Goal: Information Seeking & Learning: Check status

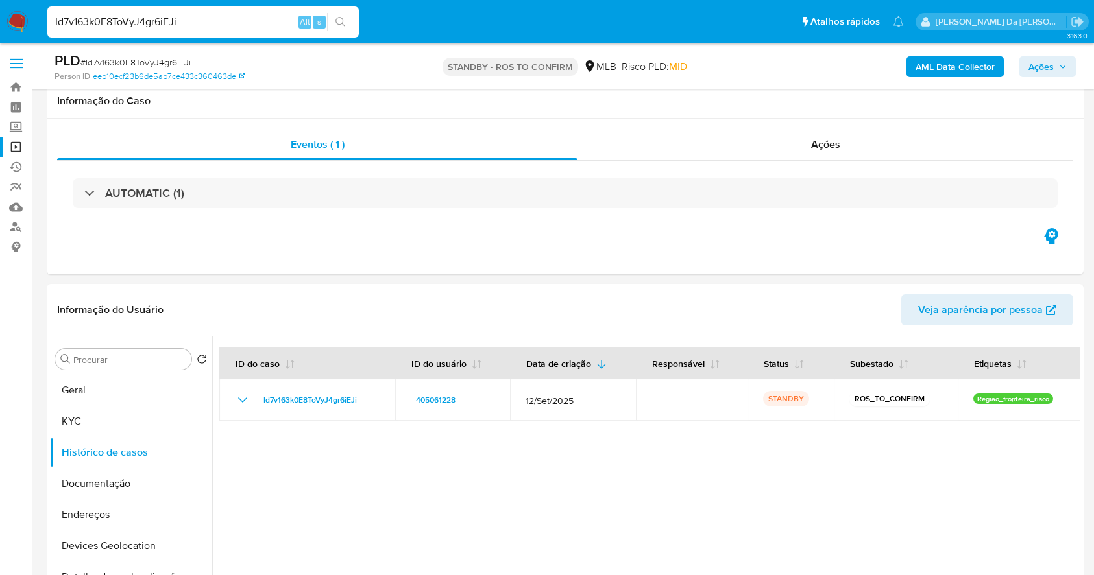
select select "10"
click at [198, 23] on input "Id7v163k0E8ToVyJ4gr6iEJi" at bounding box center [202, 22] width 311 height 17
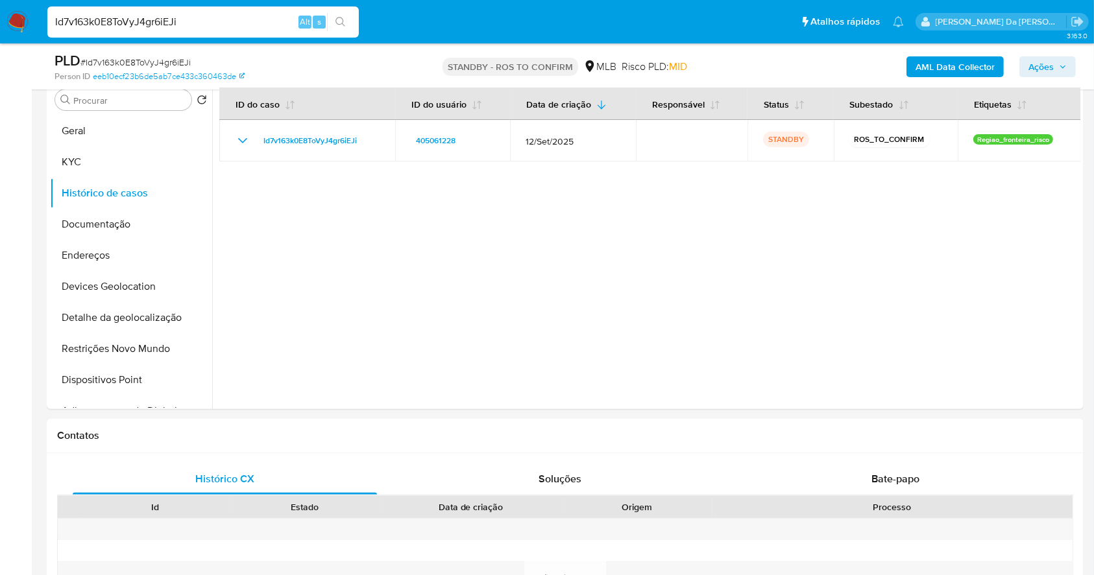
click at [198, 23] on input "Id7v163k0E8ToVyJ4gr6iEJi" at bounding box center [202, 22] width 311 height 17
paste input "nOXcKnZuIijj1aUbPOg3pWNz"
type input "nOXcKnZuIijj1aUbPOg3pWNz"
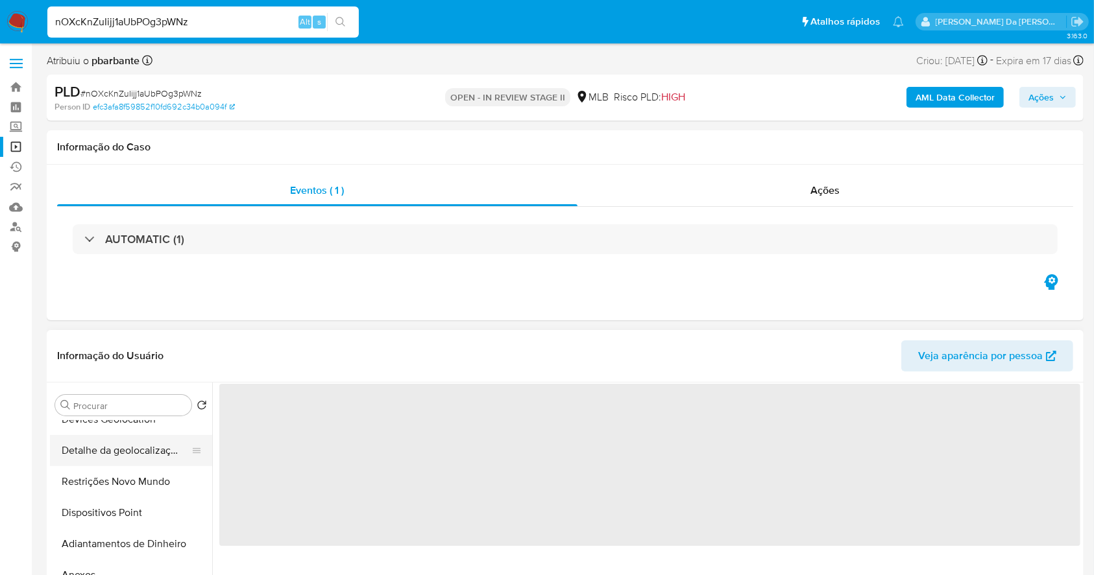
select select "10"
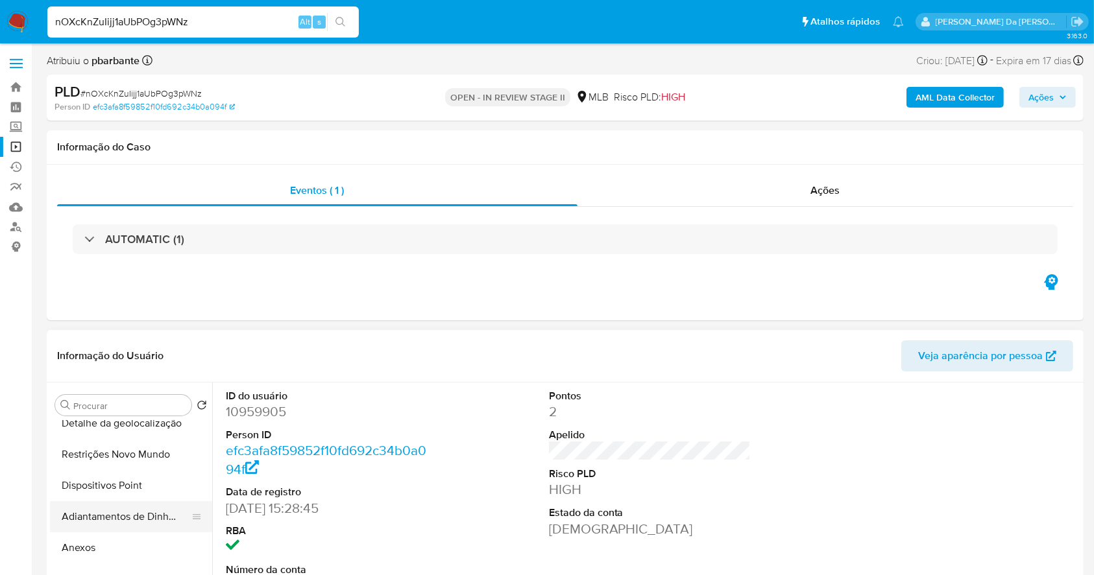
scroll to position [173, 0]
click at [122, 482] on button "Restrições Novo Mundo" at bounding box center [126, 481] width 152 height 31
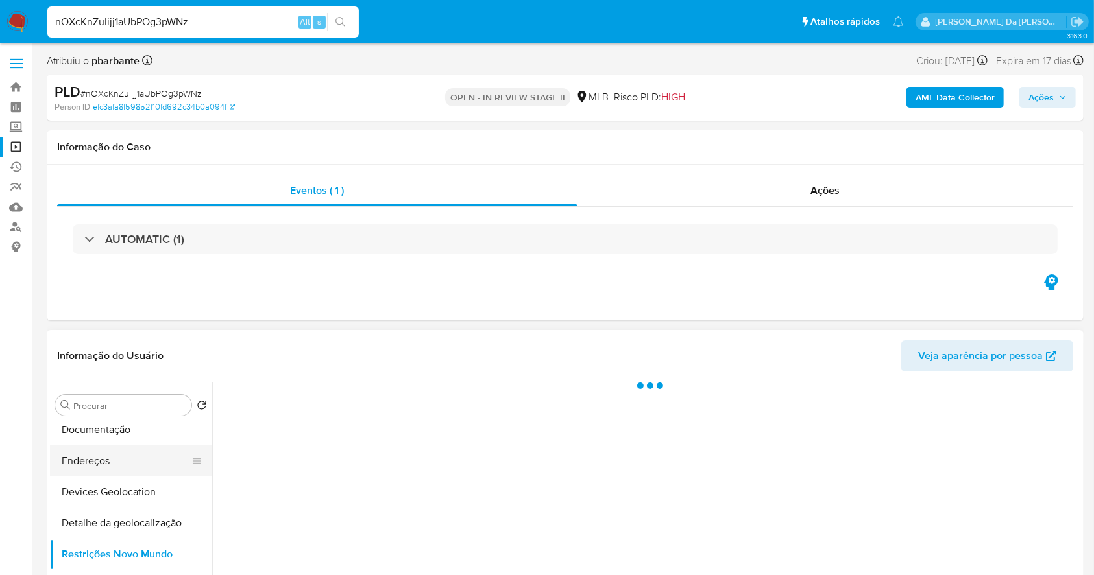
scroll to position [86, 0]
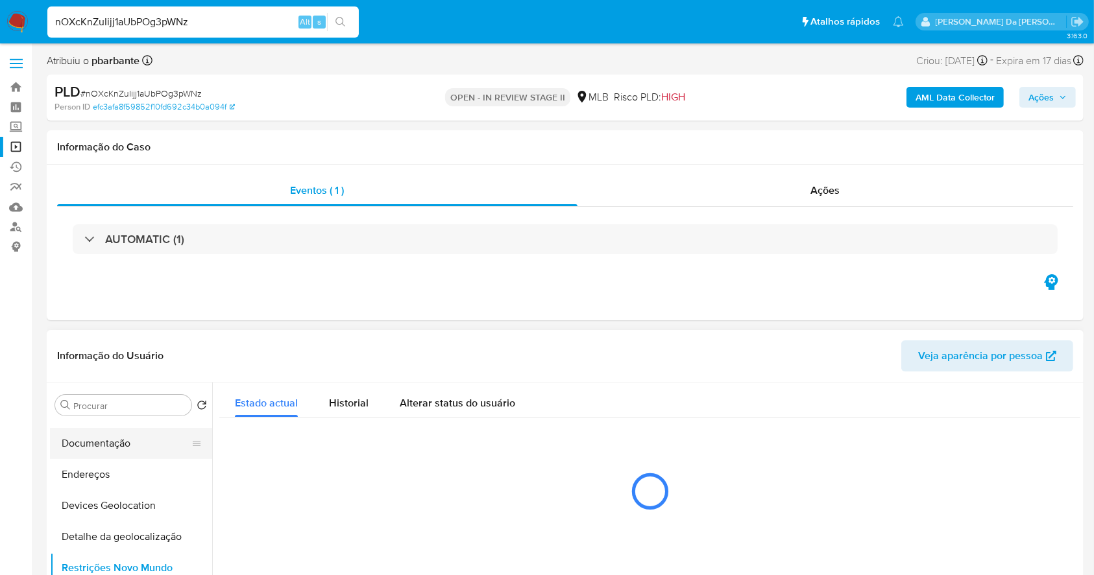
click at [132, 449] on button "Documentação" at bounding box center [126, 443] width 152 height 31
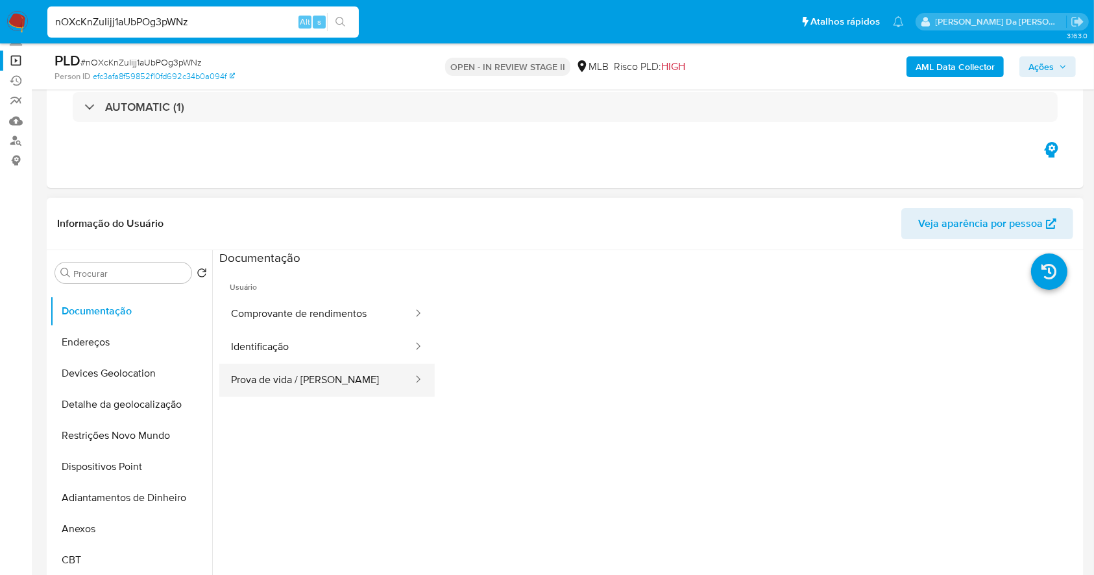
click at [344, 391] on button "Prova de vida / [PERSON_NAME]" at bounding box center [316, 380] width 195 height 33
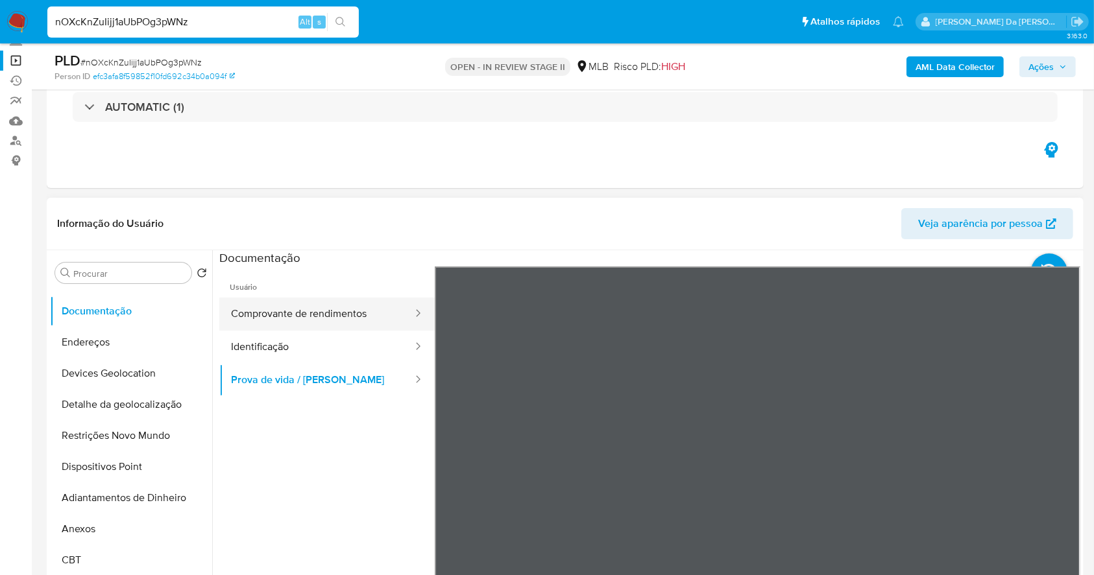
click at [365, 315] on button "Comprovante de rendimentos" at bounding box center [316, 314] width 195 height 33
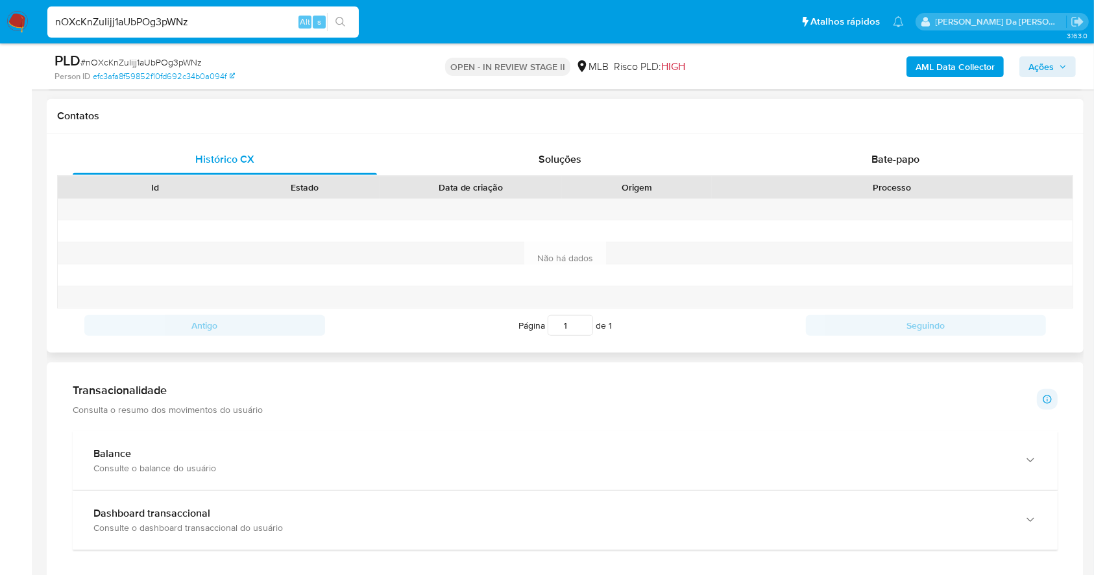
scroll to position [489, 0]
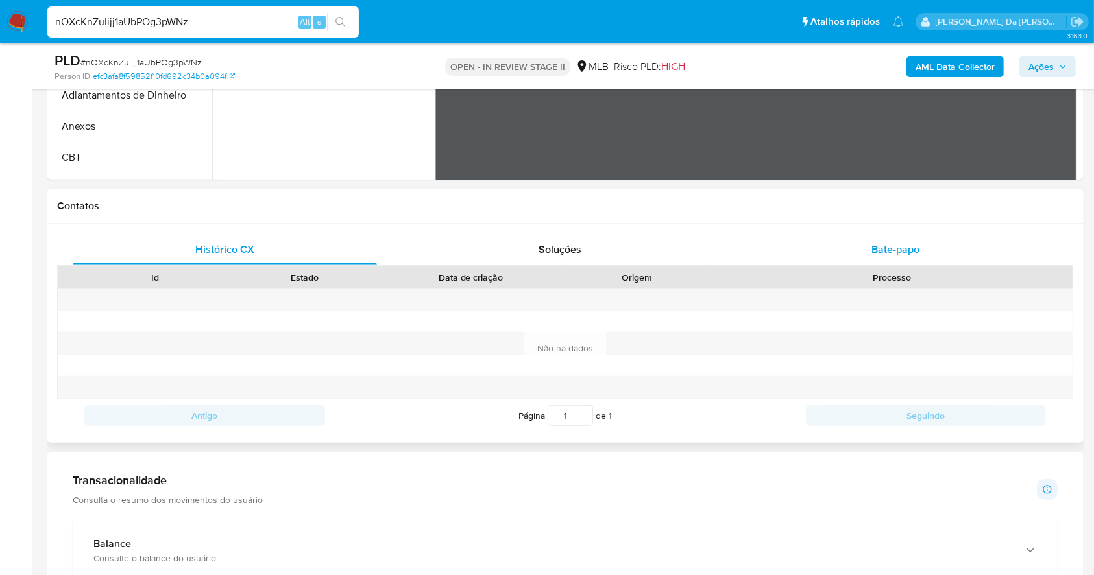
click at [896, 248] on span "Bate-papo" at bounding box center [895, 249] width 48 height 15
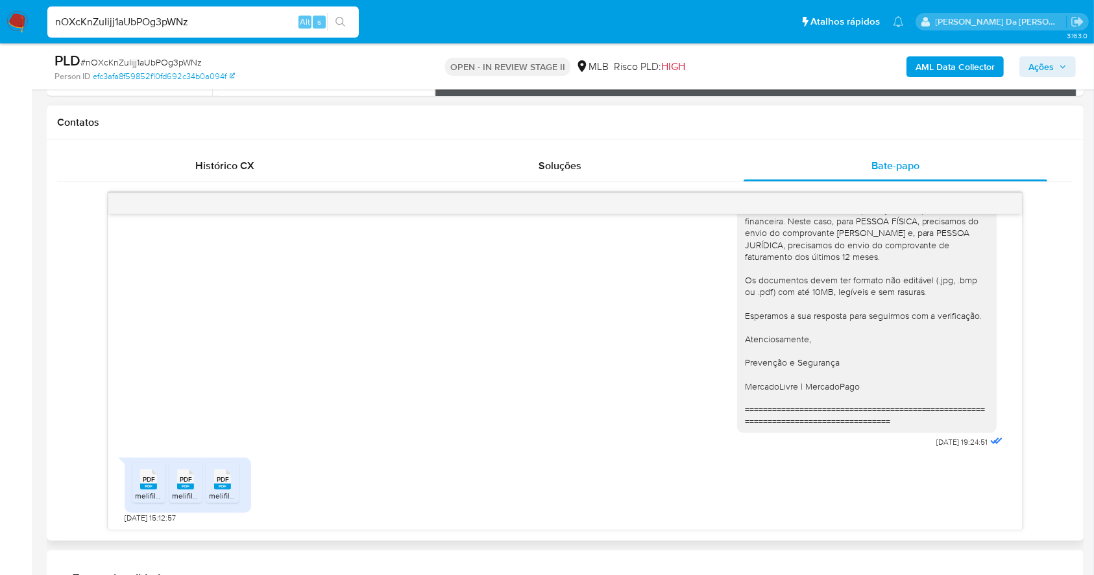
scroll to position [576, 0]
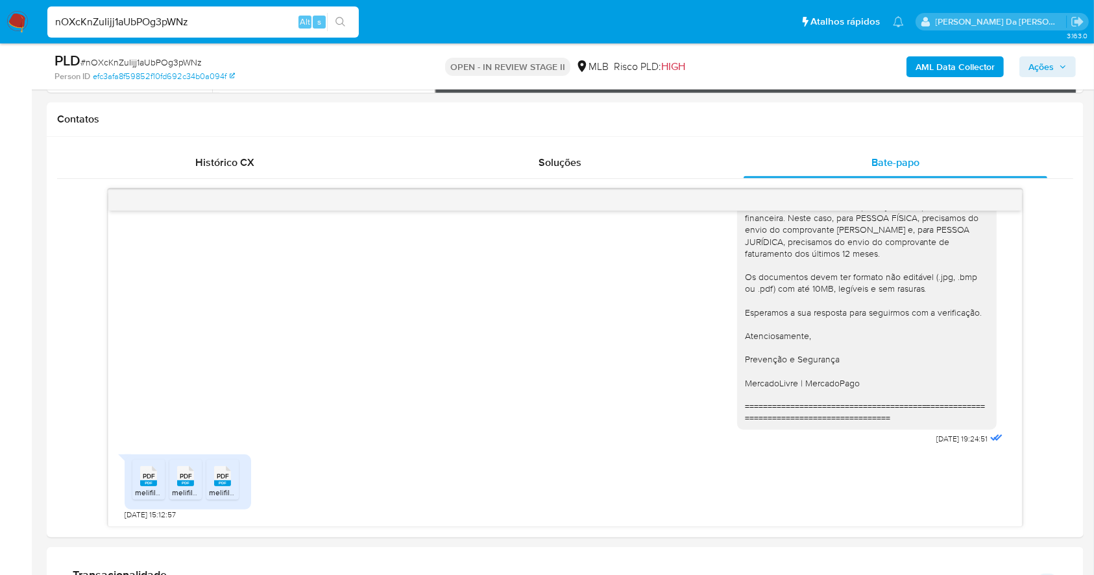
click at [223, 22] on input "nOXcKnZuIijj1aUbPOg3pWNz" at bounding box center [202, 22] width 311 height 17
paste input "Id7v163k0E8ToVyJ4gr6iEJi"
type input "Id7v163k0E8ToVyJ4gr6iEJi"
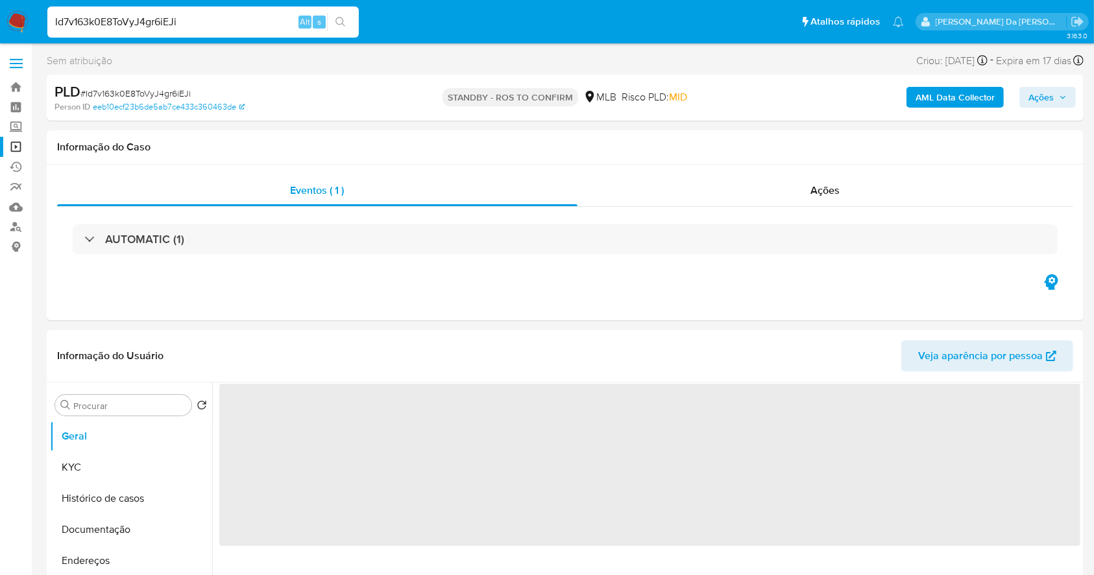
select select "10"
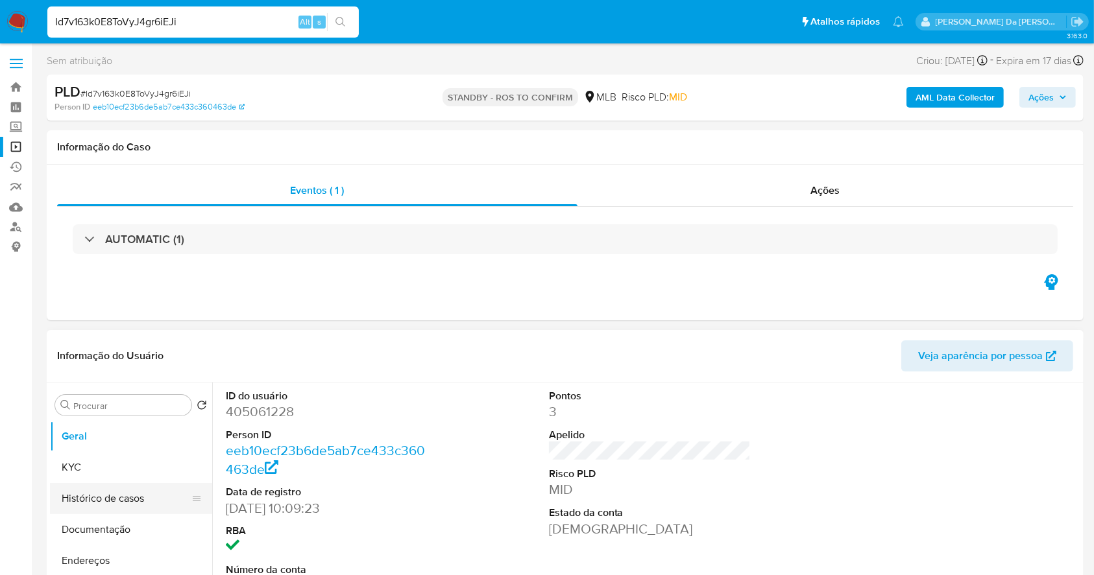
click at [126, 496] on button "Histórico de casos" at bounding box center [126, 498] width 152 height 31
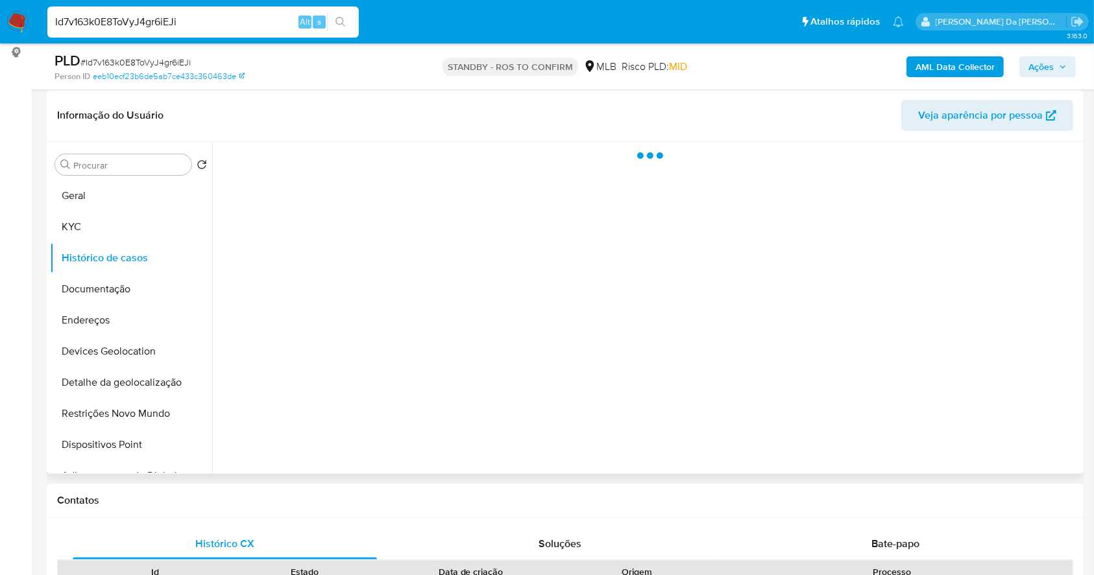
scroll to position [259, 0]
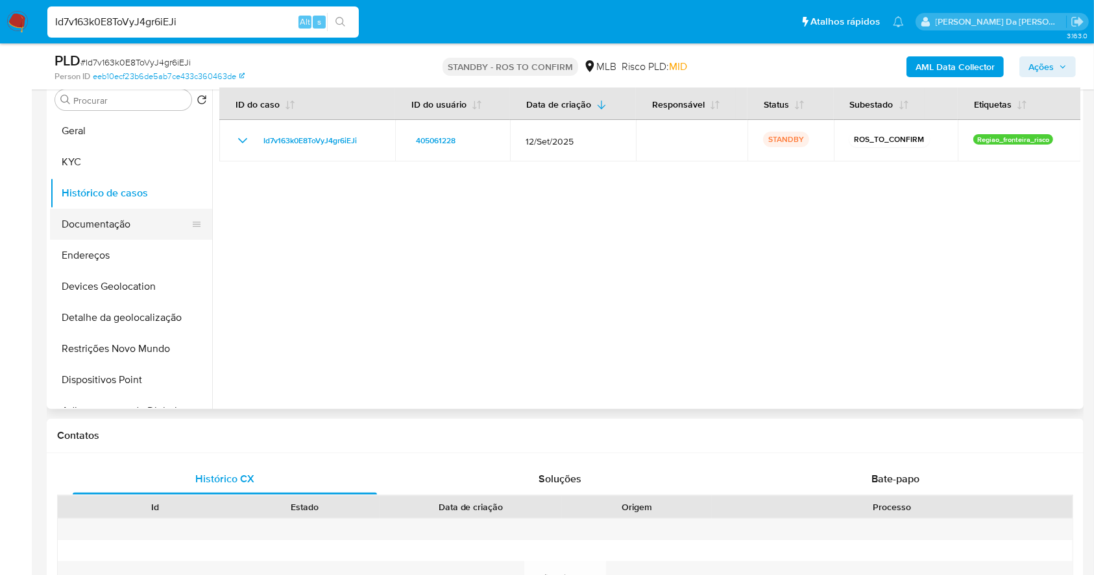
click at [116, 220] on button "Documentação" at bounding box center [126, 224] width 152 height 31
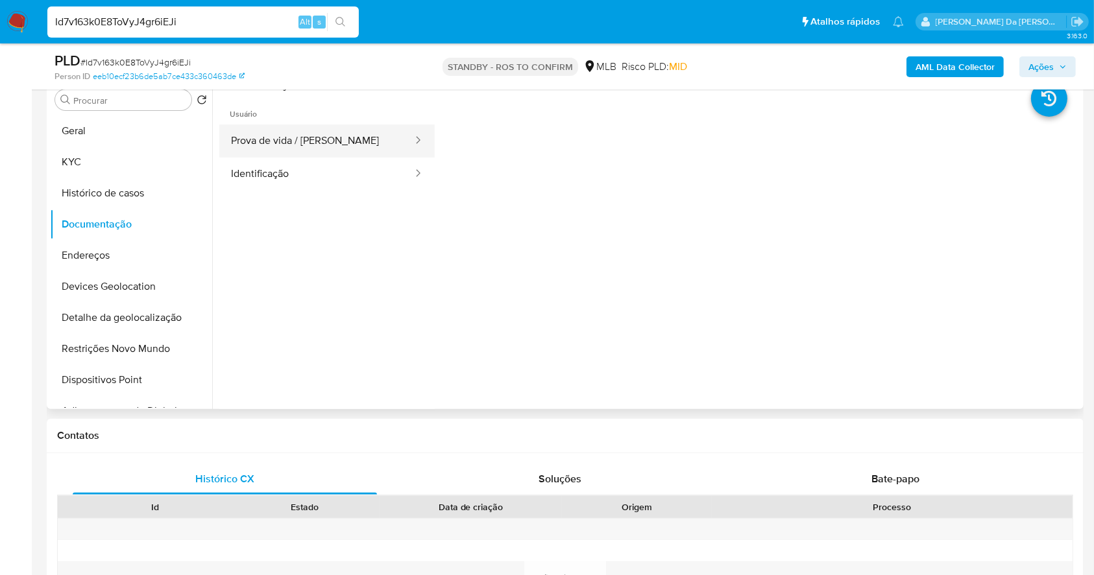
click at [322, 147] on button "Prova de vida / [PERSON_NAME]" at bounding box center [316, 141] width 195 height 33
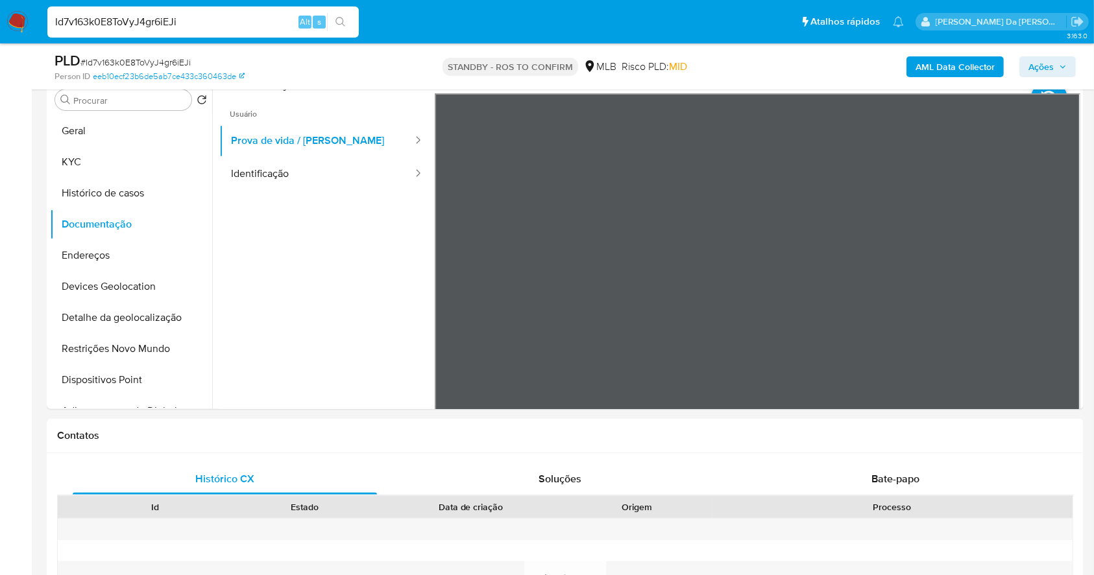
click at [291, 27] on input "Id7v163k0E8ToVyJ4gr6iEJi" at bounding box center [202, 22] width 311 height 17
paste input "kcCpuh8oYTIwYmmBc94YFtnc"
type input "kcCpuh8oYTIwYmmBc94YFtnc"
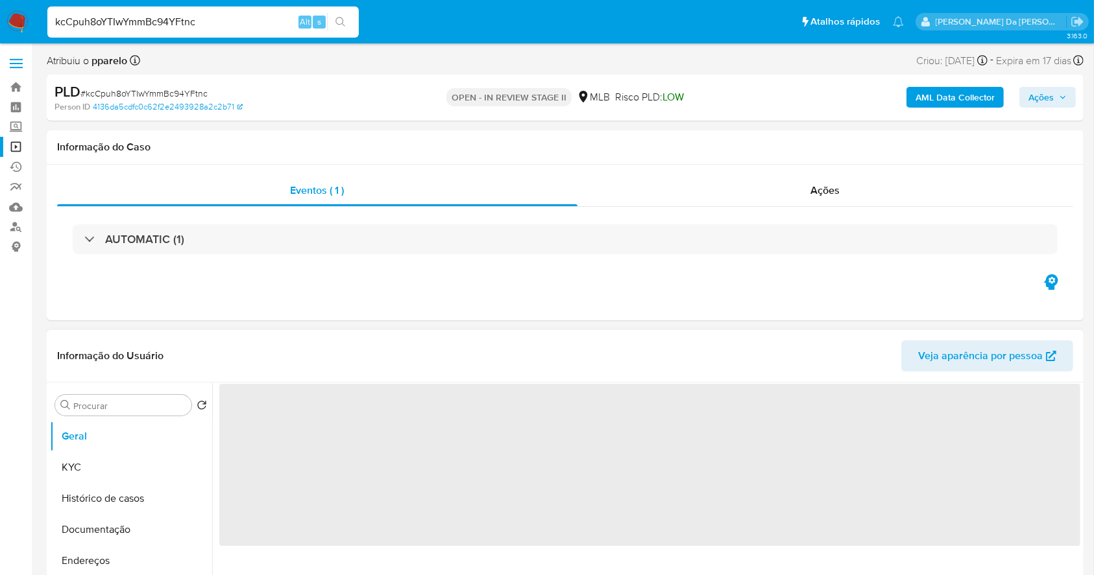
select select "10"
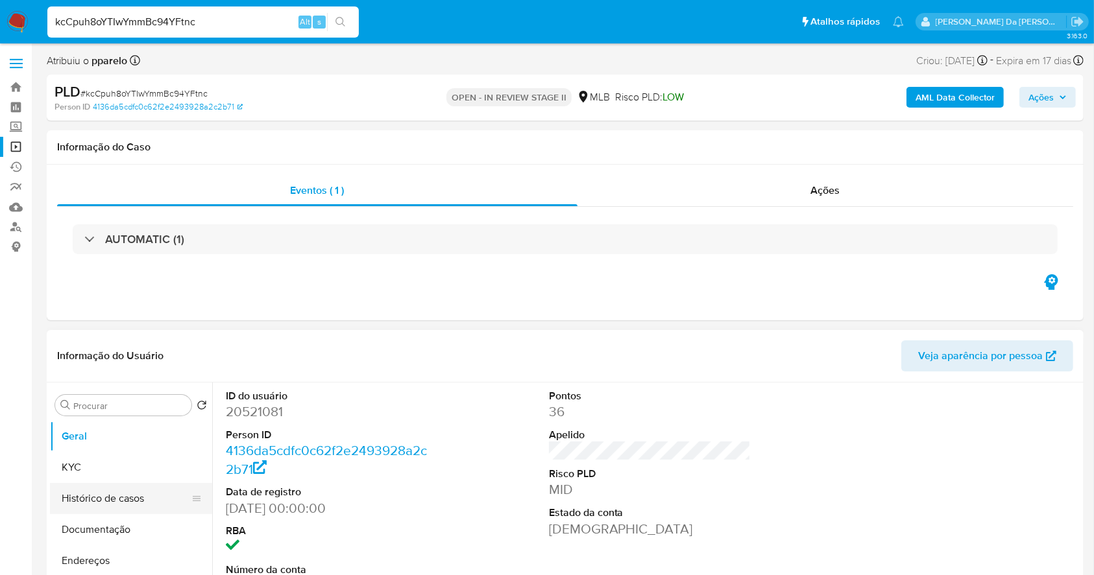
click at [132, 489] on button "Histórico de casos" at bounding box center [126, 498] width 152 height 31
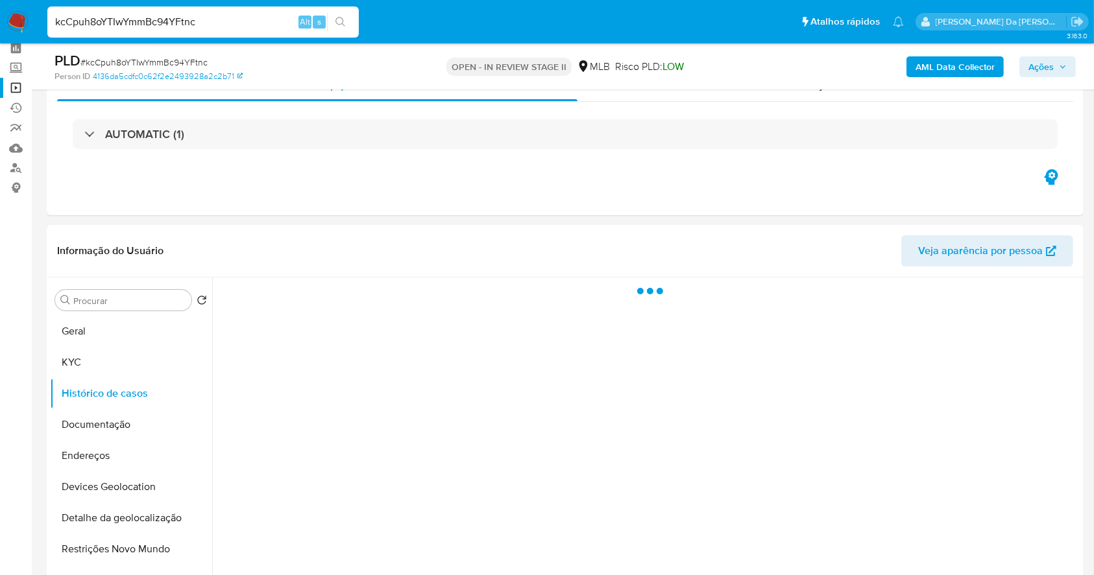
scroll to position [86, 0]
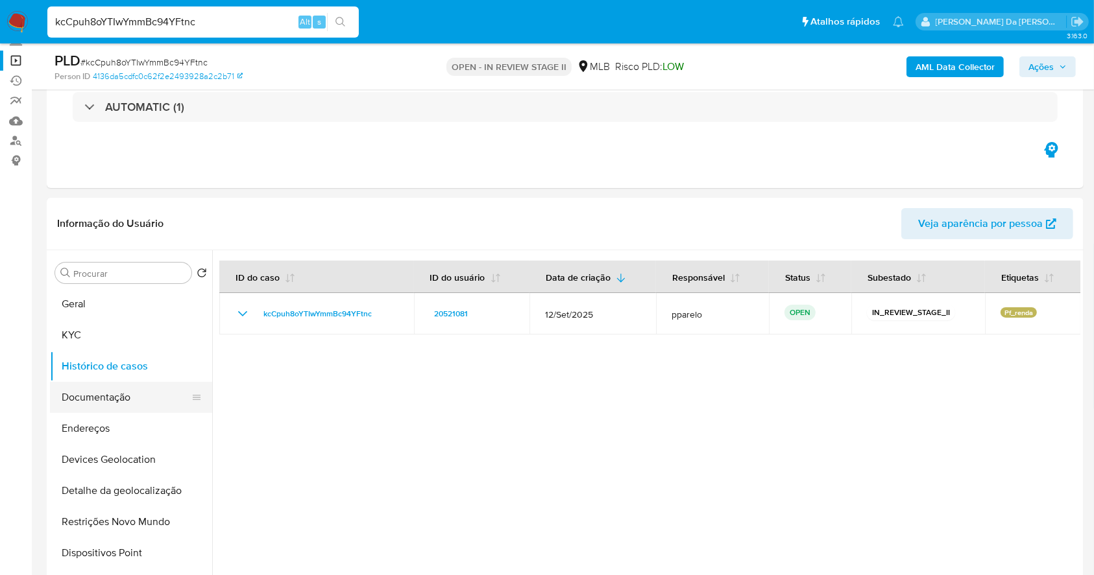
click at [141, 396] on button "Documentação" at bounding box center [126, 397] width 152 height 31
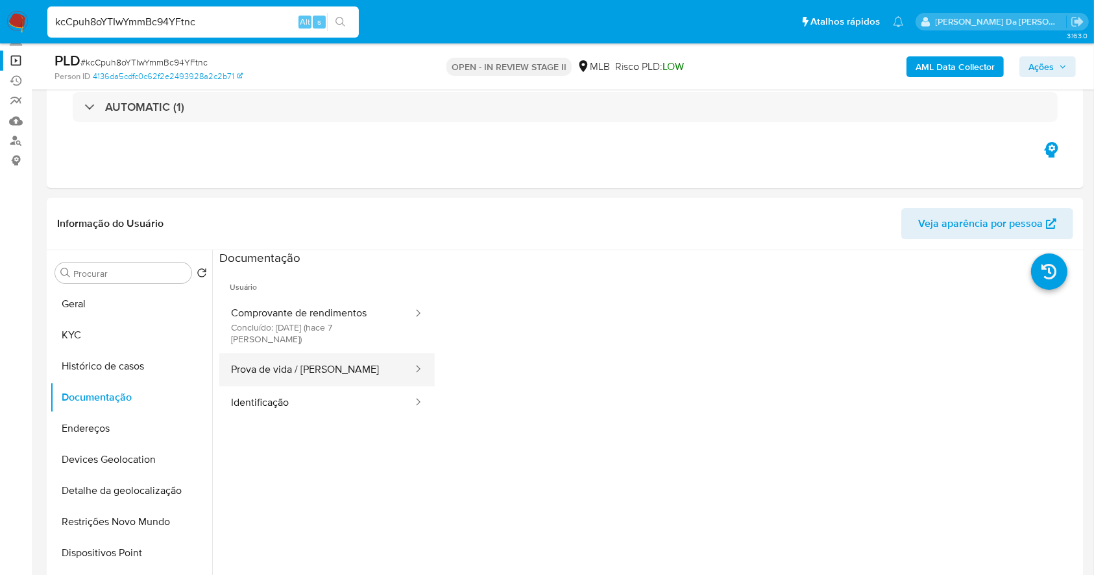
click at [295, 359] on button "Prova de vida / [PERSON_NAME]" at bounding box center [316, 370] width 195 height 33
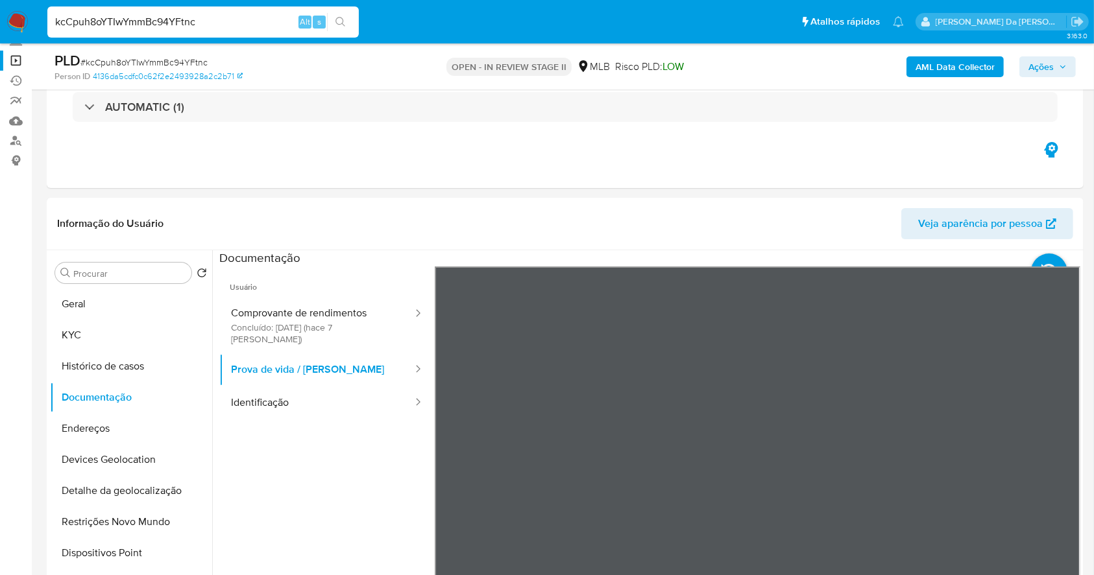
click at [286, 21] on input "kcCpuh8oYTIwYmmBc94YFtnc" at bounding box center [202, 22] width 311 height 17
paste input "EUylEOFwB3hBHhDIL0VBXoIB"
type input "EUylEOFwB3hBHhDIL0VBXoIB"
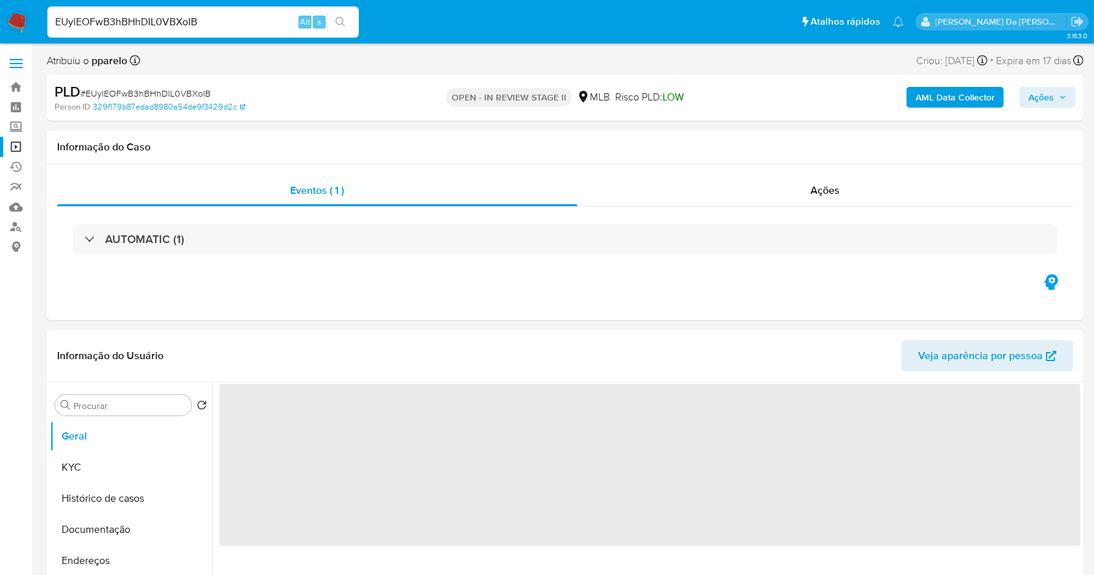
select select "10"
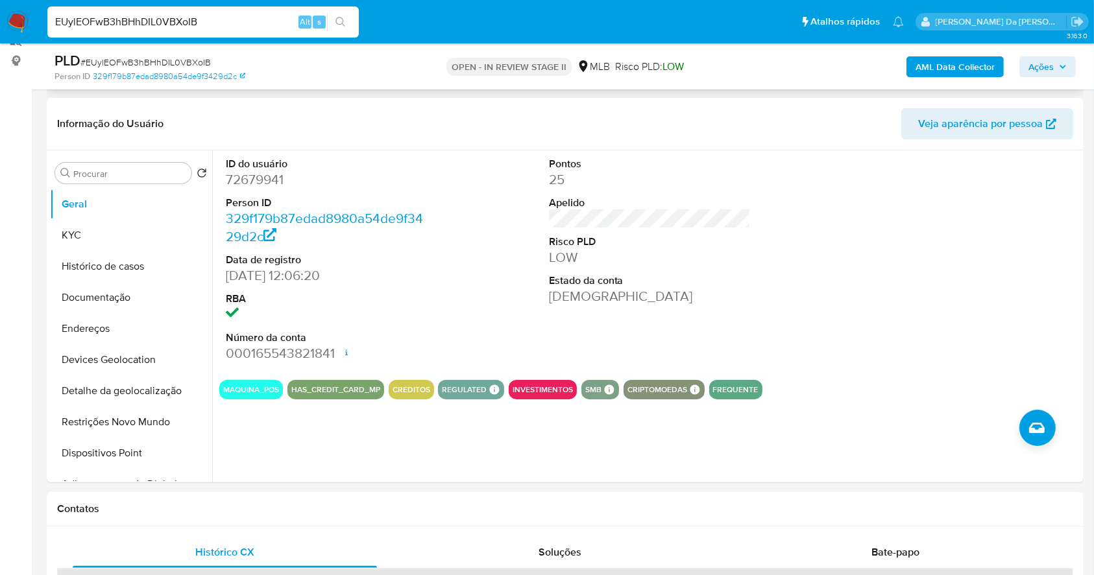
scroll to position [202, 0]
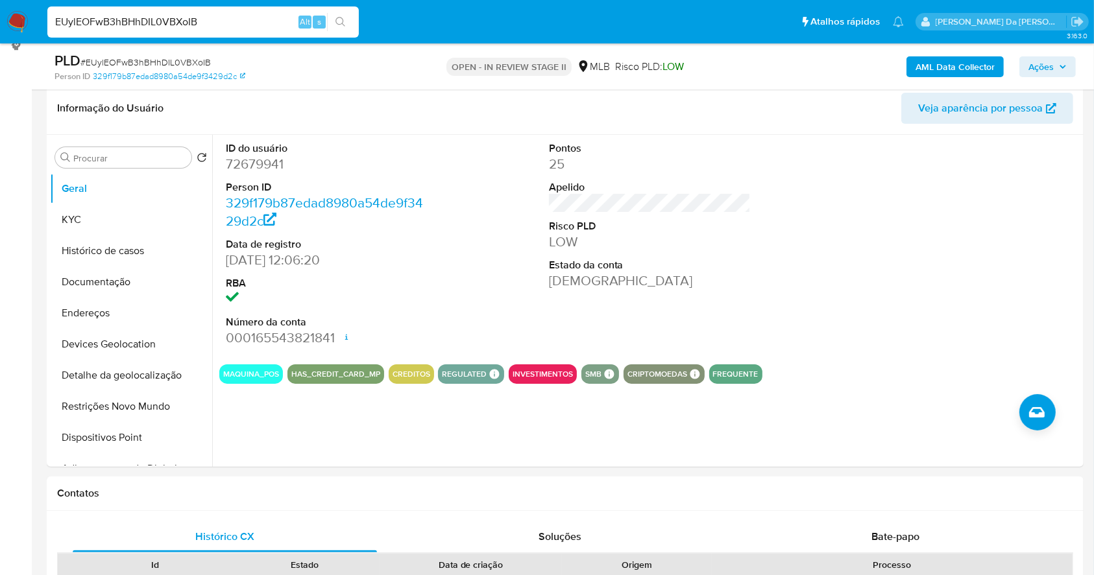
click at [265, 29] on input "EUylEOFwB3hBHhDIL0VBXoIB" at bounding box center [202, 22] width 311 height 17
paste input "gujehSq8U5YCj1fR0R38R4bK"
type input "gujehSq8U5YCj1fR0R38R4bK"
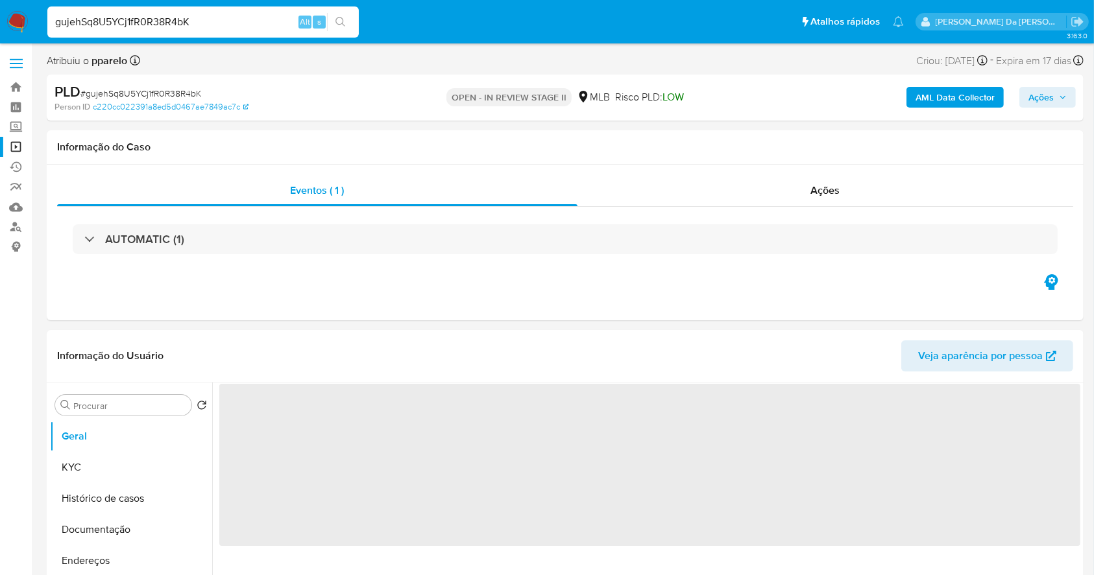
select select "10"
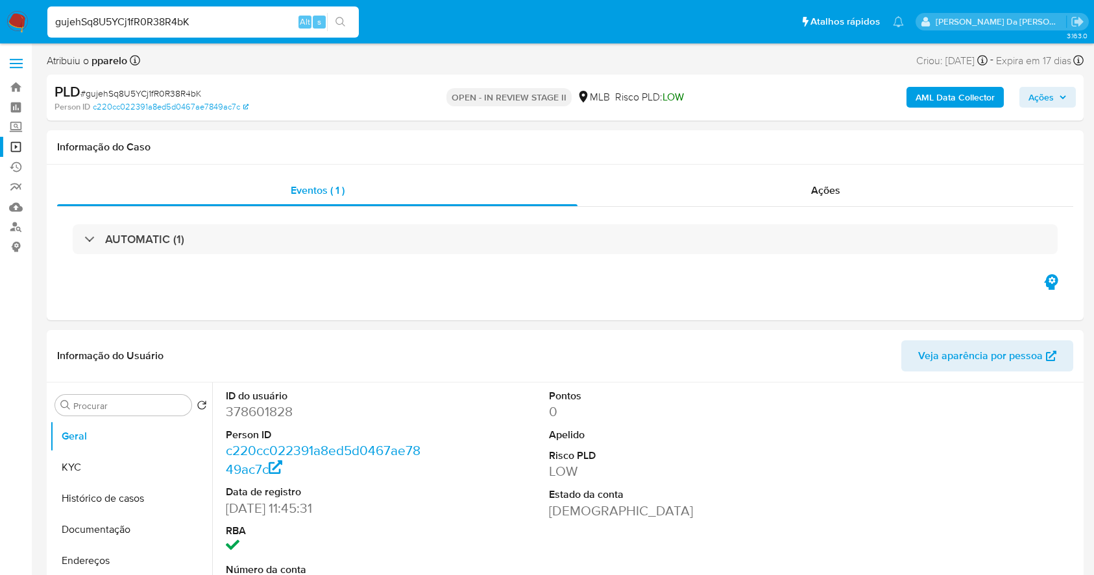
select select "10"
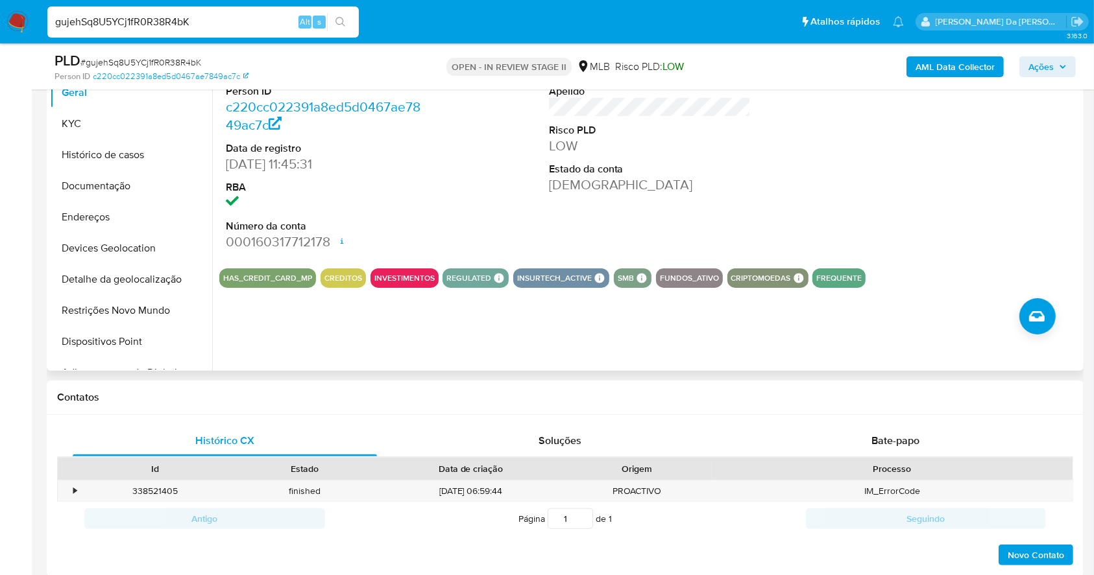
scroll to position [211, 0]
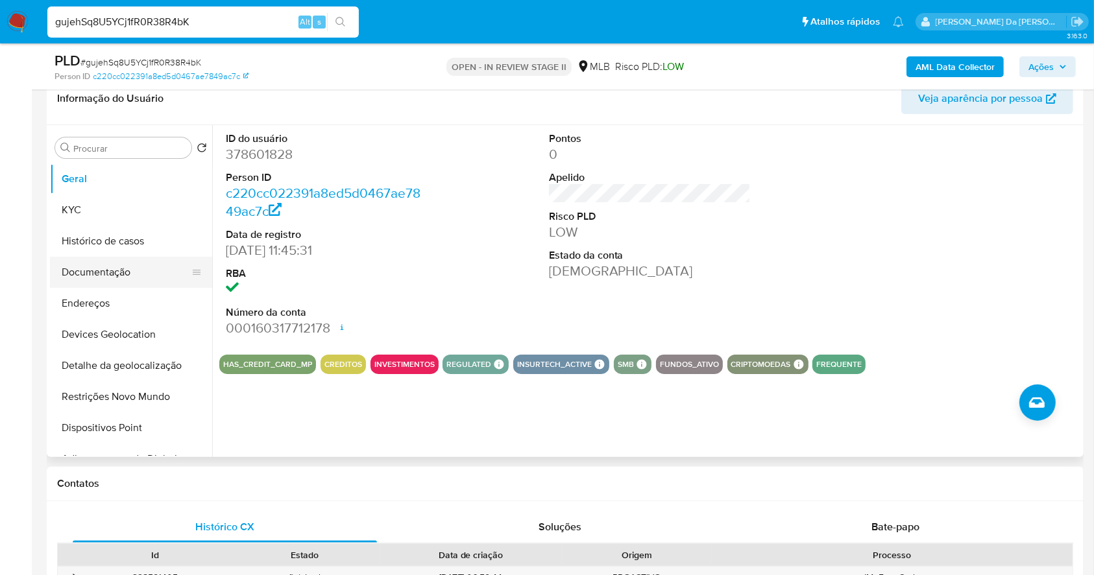
click at [117, 268] on button "Documentação" at bounding box center [126, 272] width 152 height 31
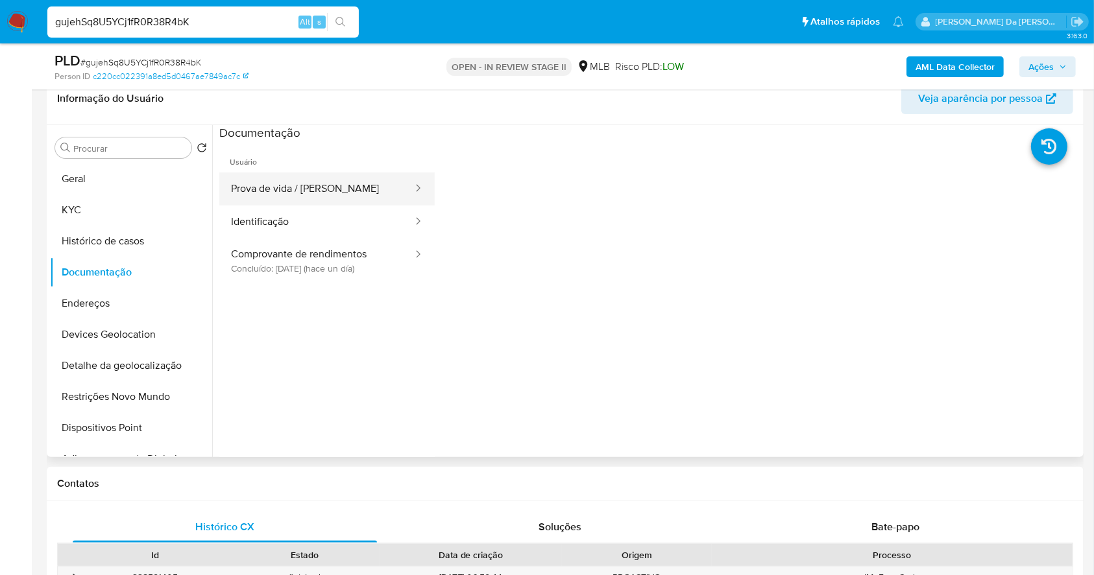
click at [320, 196] on button "Prova de vida / [PERSON_NAME]" at bounding box center [316, 189] width 195 height 33
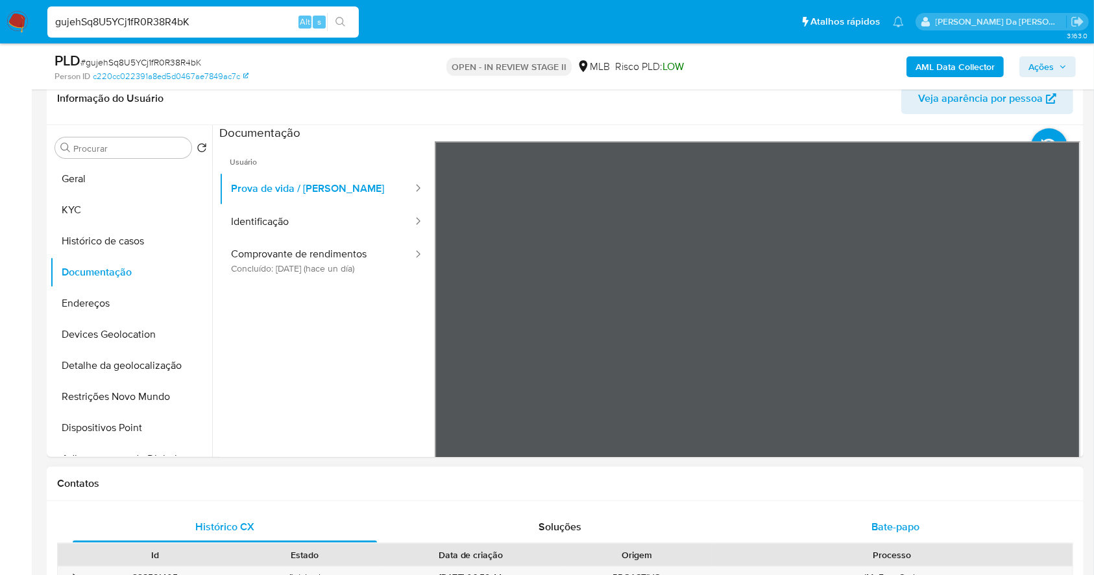
click at [881, 531] on span "Bate-papo" at bounding box center [895, 527] width 48 height 15
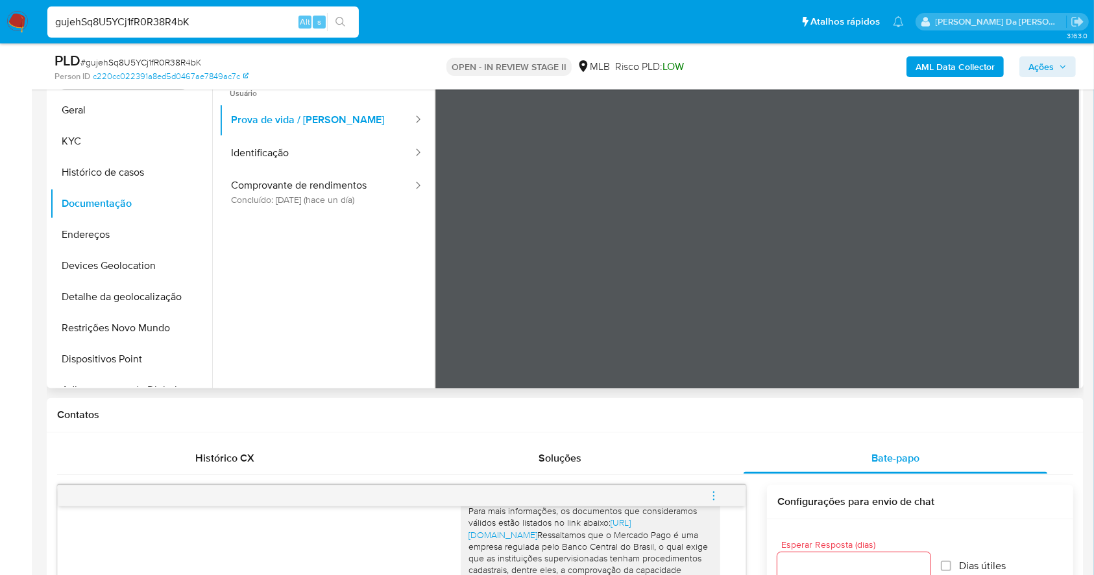
scroll to position [193, 0]
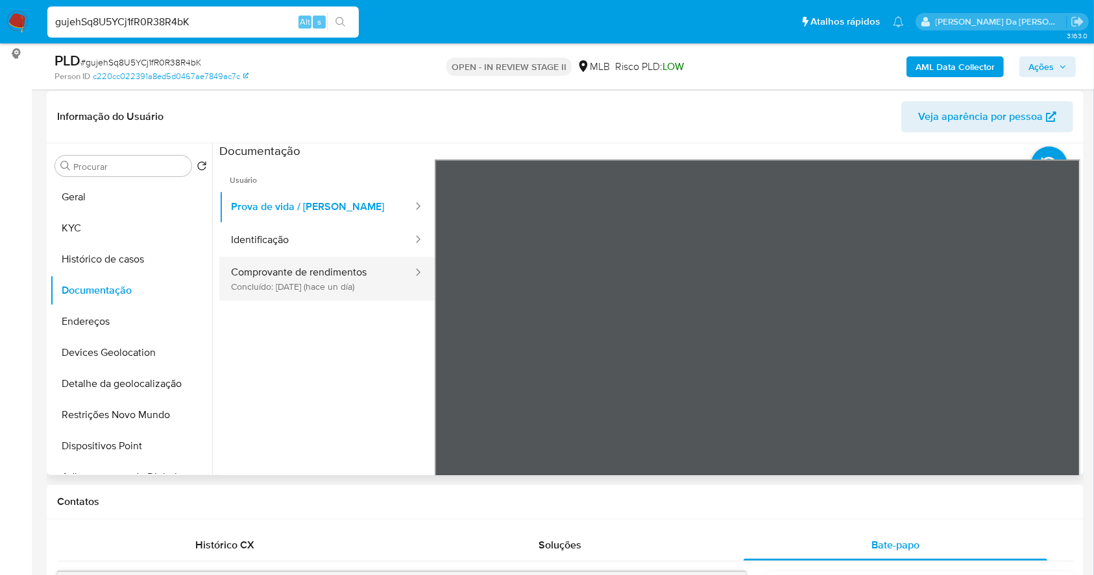
click at [280, 286] on button "Comprovante de rendimentos Concluído: 09/10/2025 (hace un día)" at bounding box center [316, 279] width 195 height 44
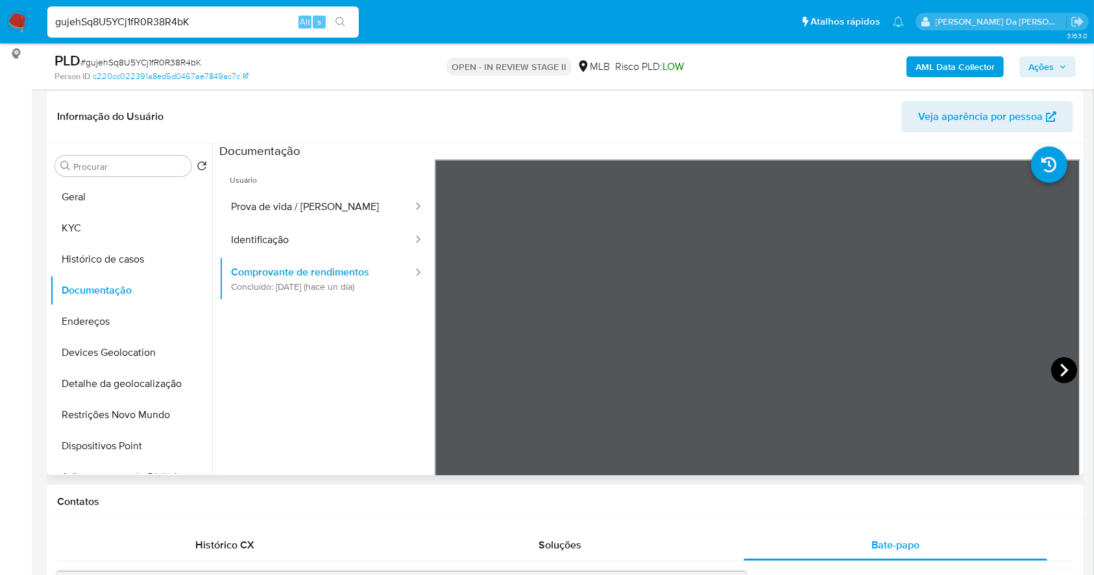
click at [1052, 360] on icon at bounding box center [1064, 370] width 26 height 26
click at [119, 258] on button "Histórico de casos" at bounding box center [126, 259] width 152 height 31
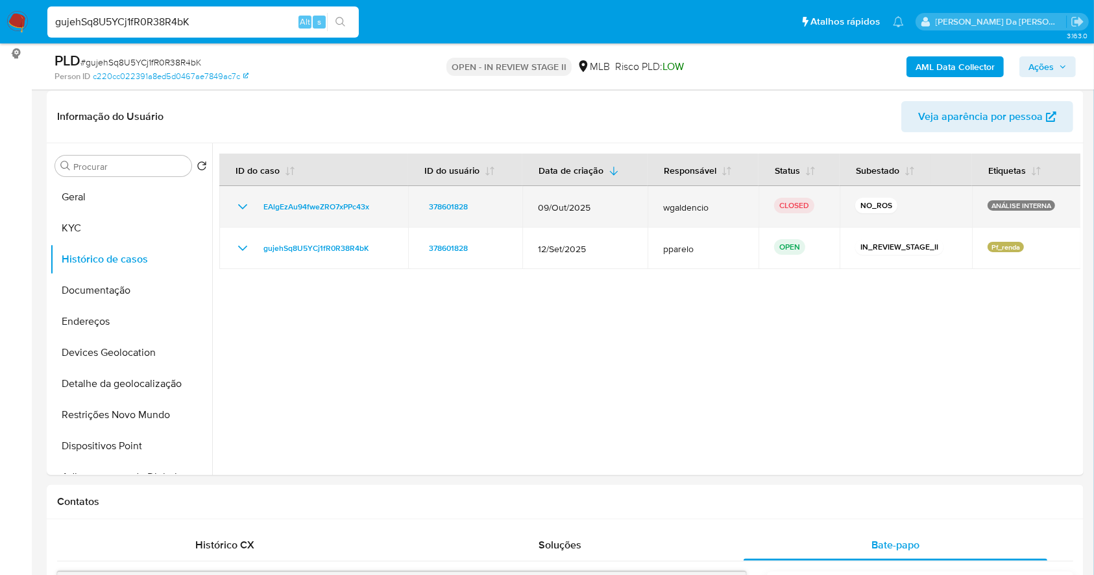
click at [246, 206] on icon "Mostrar/Ocultar" at bounding box center [243, 207] width 16 height 16
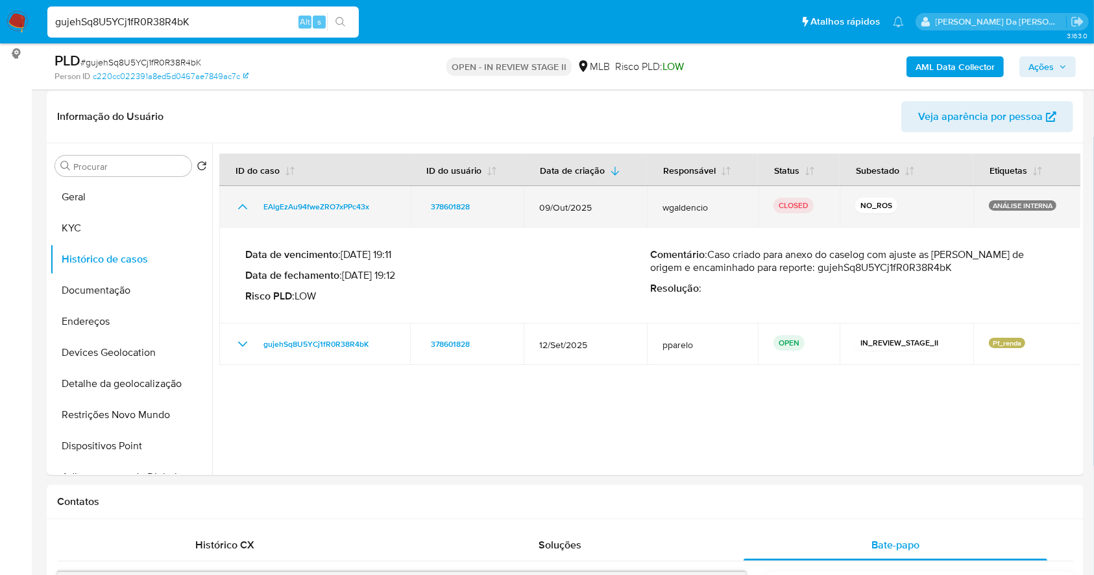
click at [246, 206] on icon "Mostrar/Ocultar" at bounding box center [243, 207] width 16 height 16
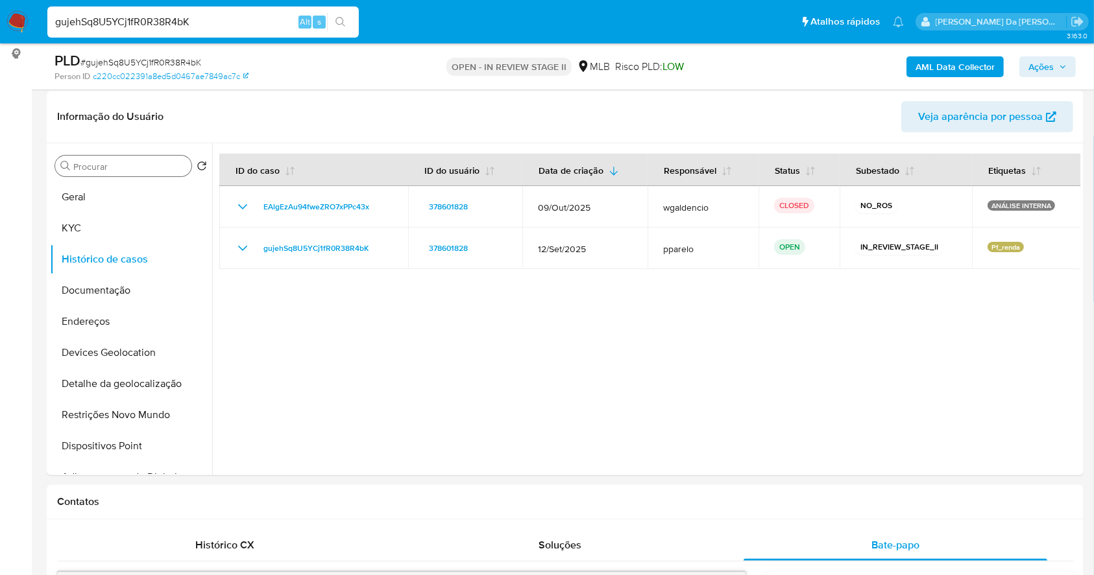
click at [165, 167] on input "Procurar" at bounding box center [129, 167] width 113 height 12
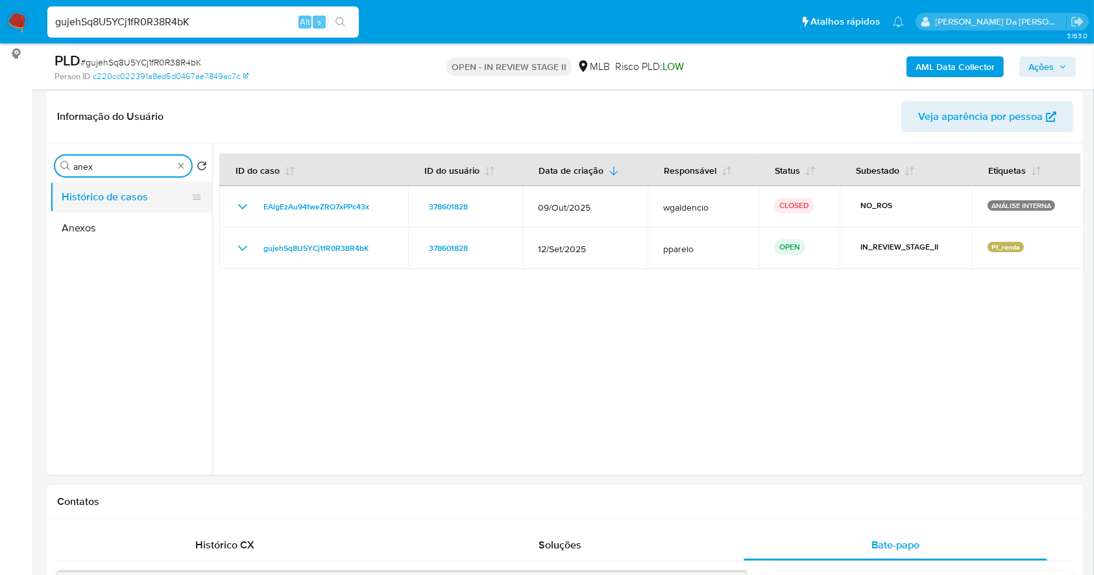
type input "anex"
click at [154, 211] on button "Histórico de casos" at bounding box center [126, 197] width 152 height 31
click at [147, 223] on button "Anexos" at bounding box center [126, 228] width 152 height 31
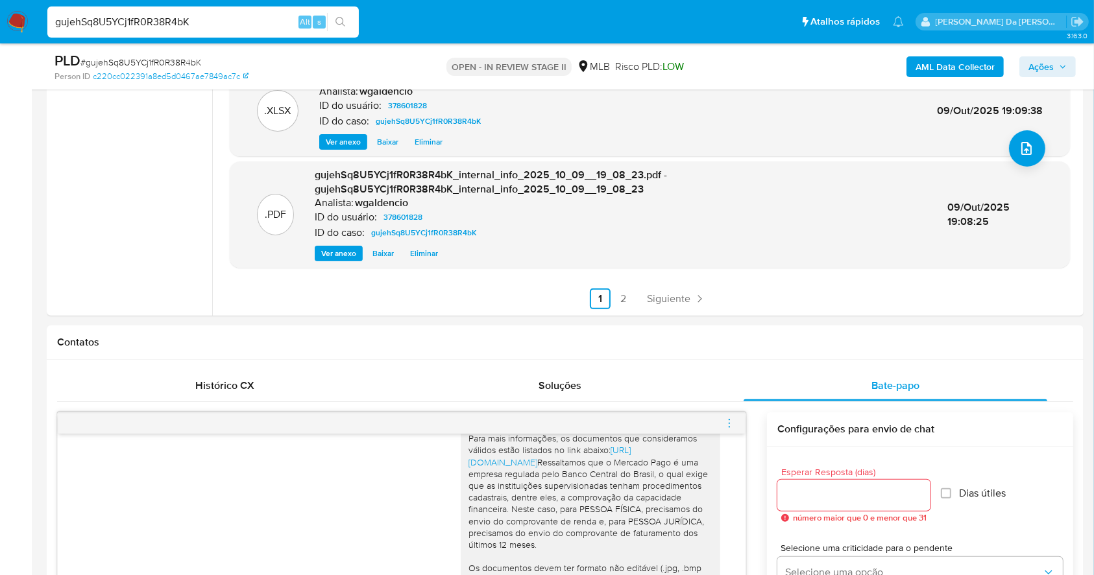
scroll to position [367, 0]
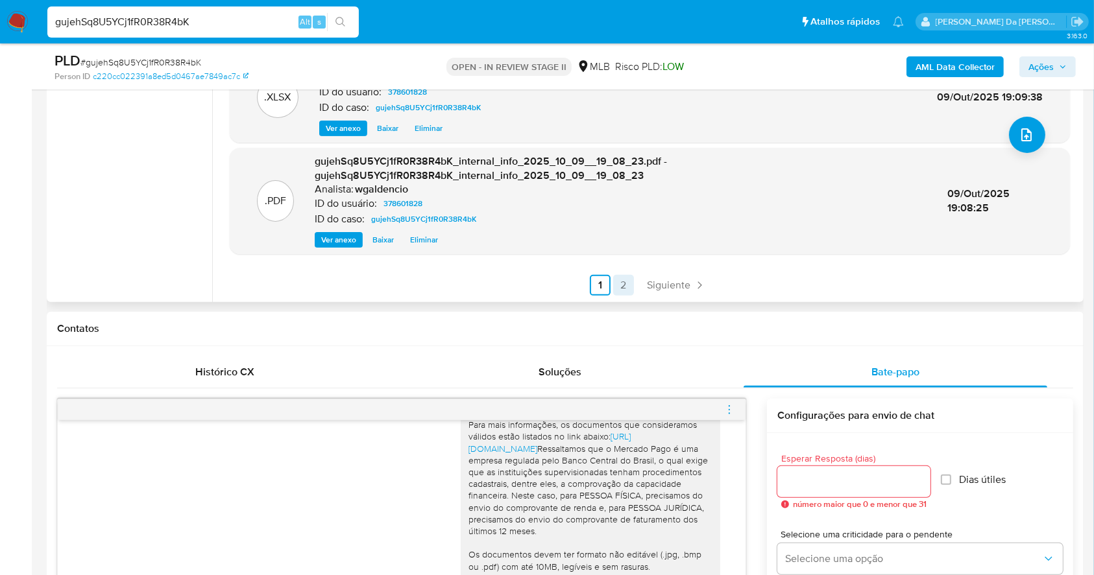
click at [618, 279] on link "2" at bounding box center [623, 285] width 21 height 21
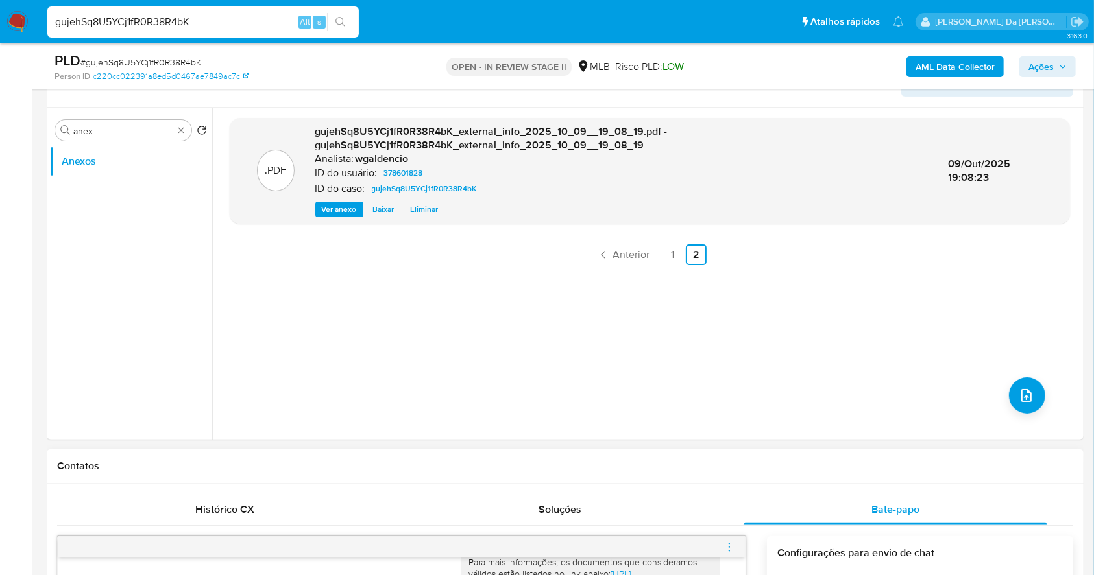
scroll to position [193, 0]
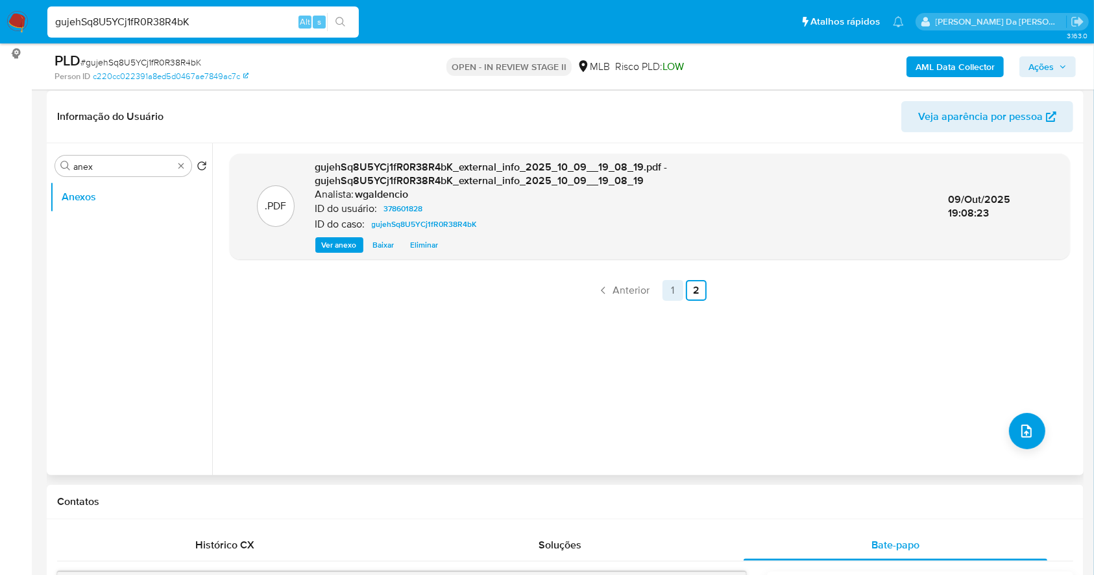
click at [664, 287] on link "1" at bounding box center [672, 290] width 21 height 21
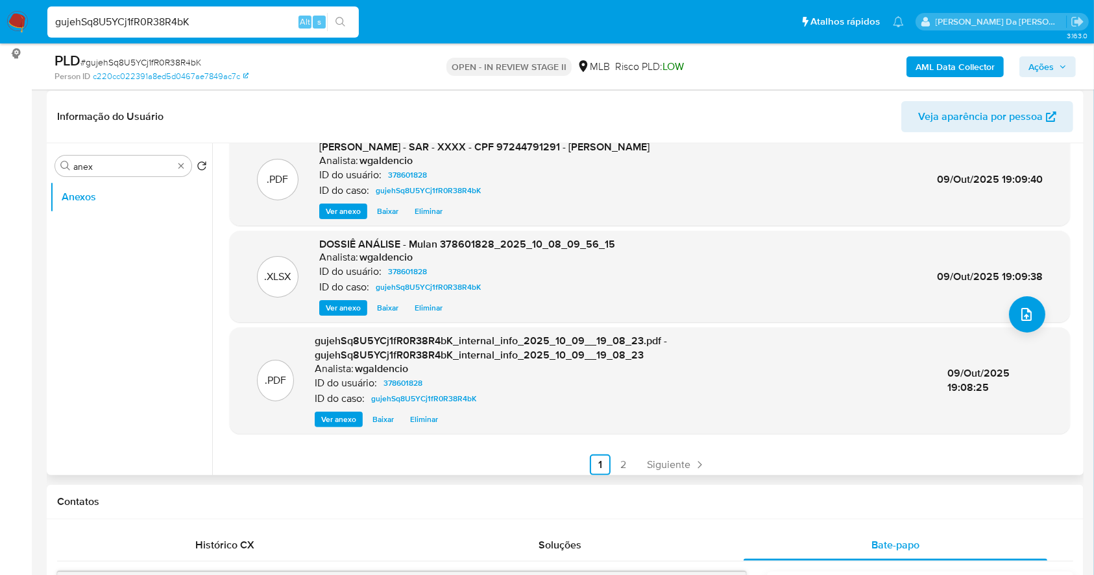
scroll to position [123, 0]
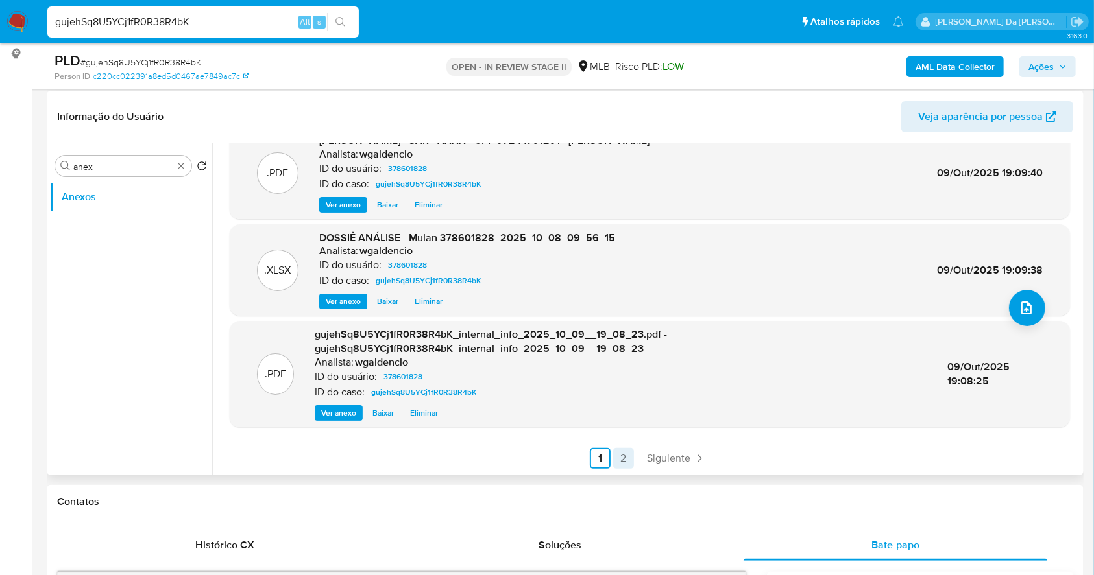
click at [618, 450] on link "2" at bounding box center [623, 458] width 21 height 21
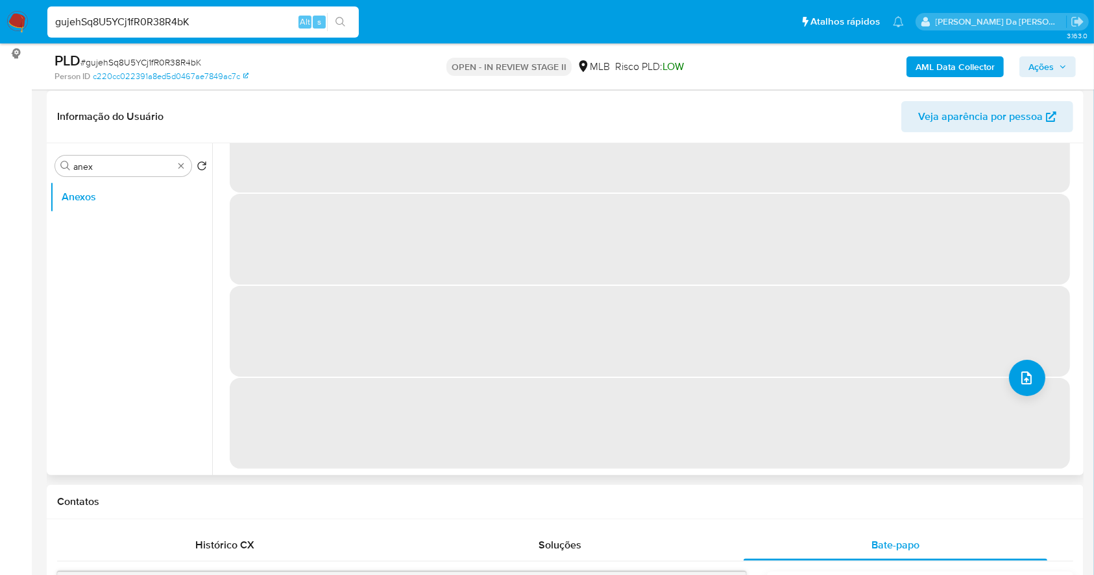
scroll to position [0, 0]
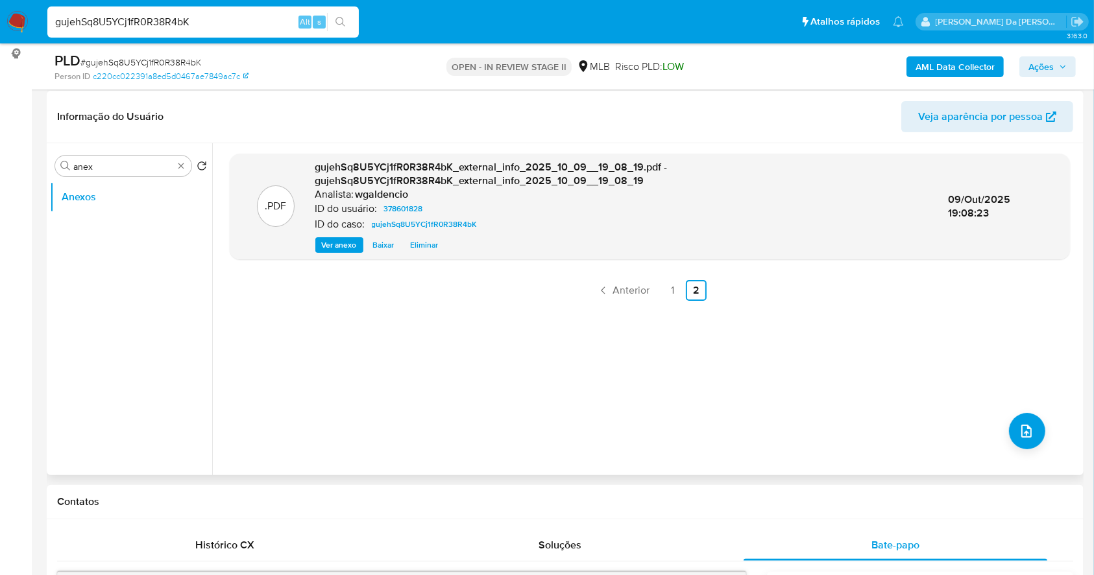
click at [345, 243] on span "Ver anexo" at bounding box center [339, 245] width 35 height 13
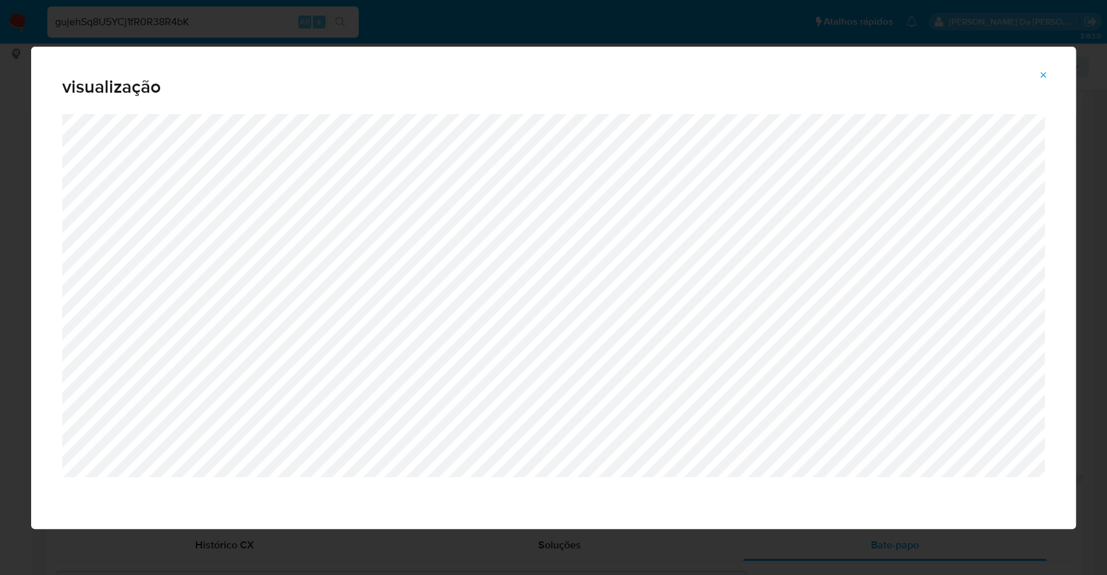
click at [1044, 77] on icon "Attachment preview" at bounding box center [1044, 75] width 10 height 10
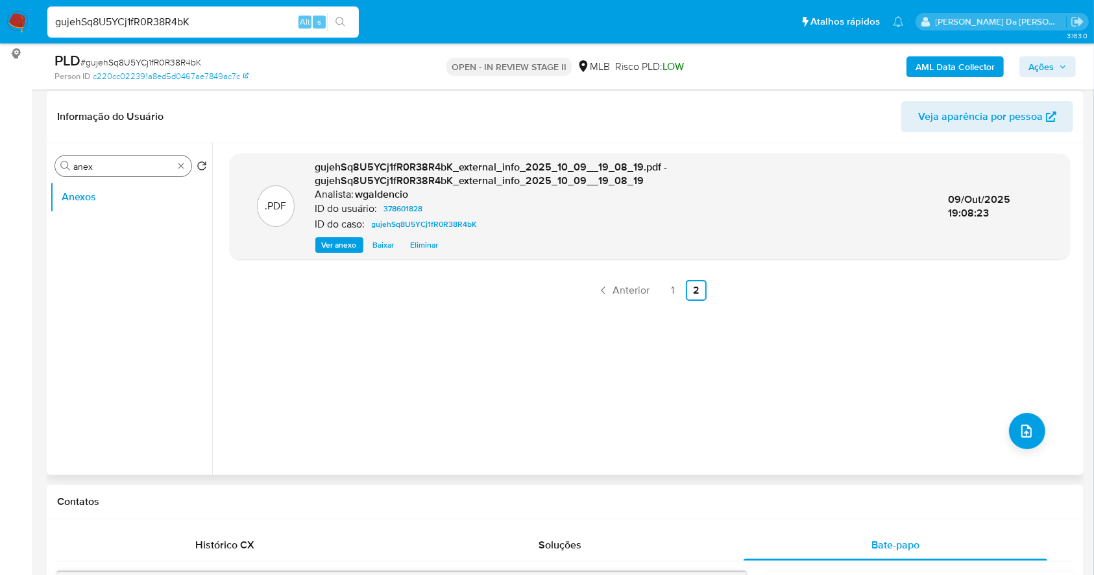
click at [185, 158] on div "Procurar anex" at bounding box center [123, 166] width 136 height 21
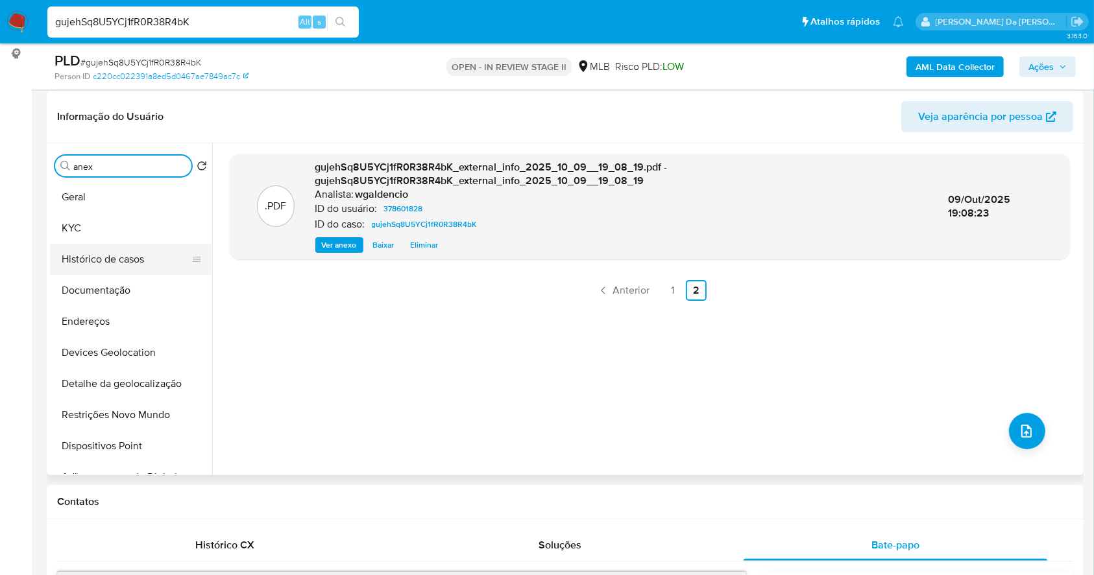
click at [122, 261] on button "Histórico de casos" at bounding box center [126, 259] width 152 height 31
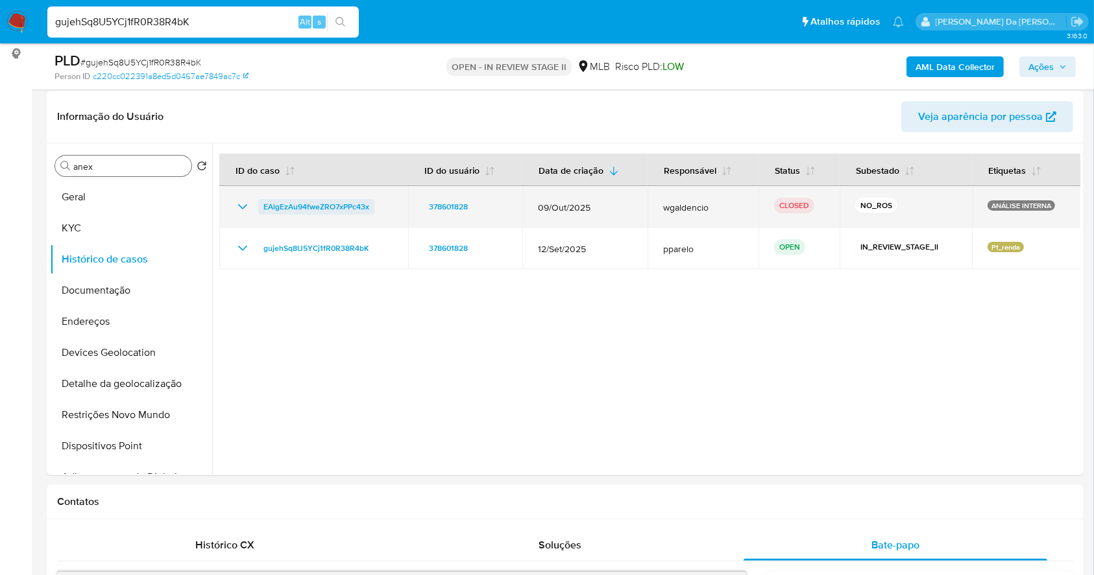
click at [302, 205] on span "EAlgEzAu94fweZRO7xPPc43x" at bounding box center [316, 207] width 106 height 16
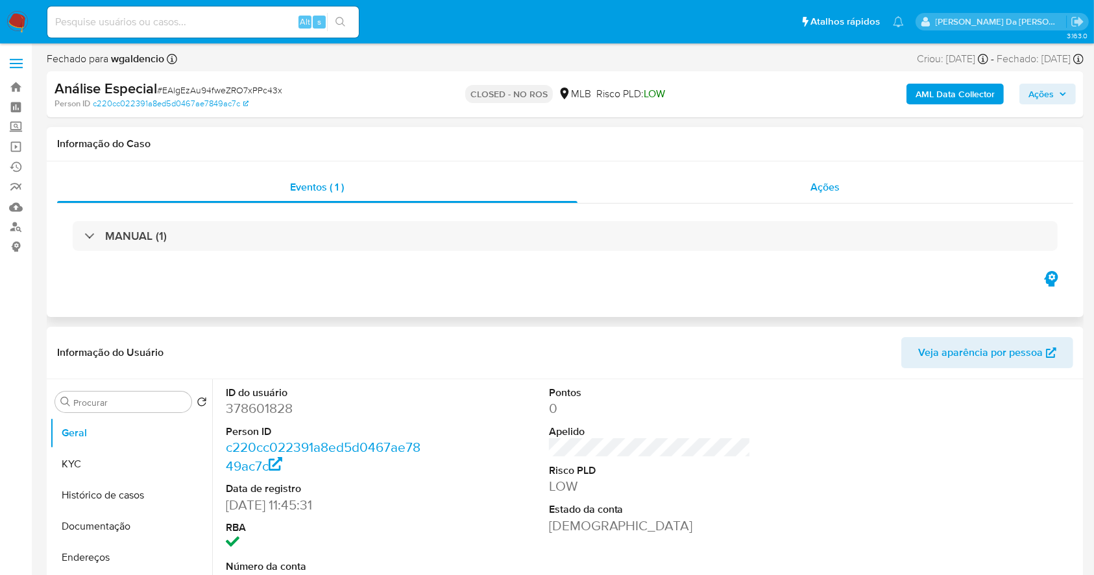
select select "10"
click at [832, 183] on span "Ações" at bounding box center [825, 187] width 29 height 15
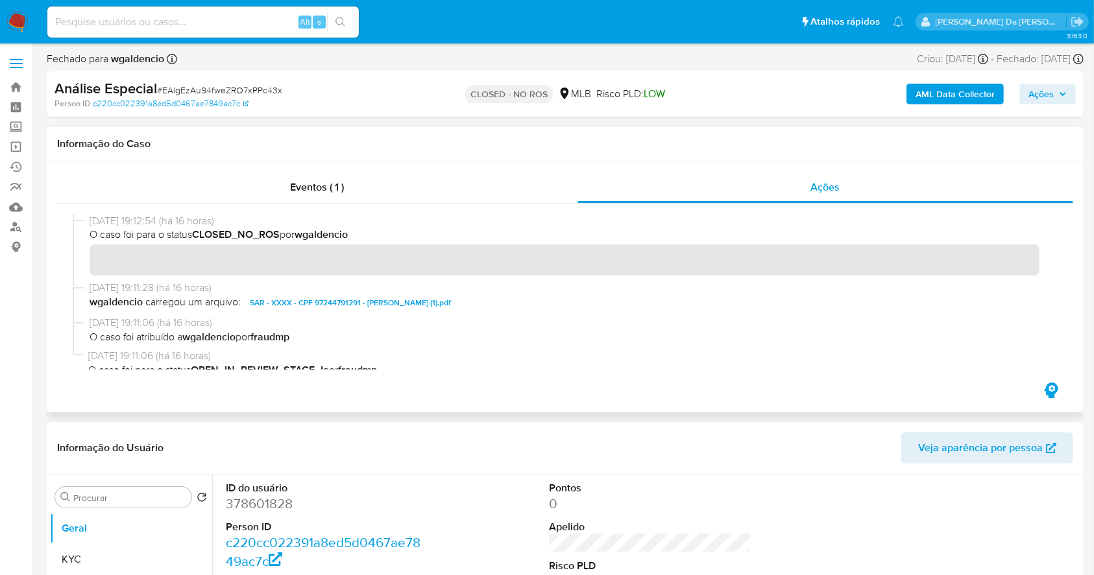
click at [451, 300] on span "SAR - XXXX - CPF 97244791291 - FRANCISCO GLEISON ELOY FERNANDES (1).pdf" at bounding box center [350, 303] width 201 height 16
click at [360, 183] on div "Eventos ( 1 )" at bounding box center [317, 187] width 520 height 31
